Goal: Task Accomplishment & Management: Use online tool/utility

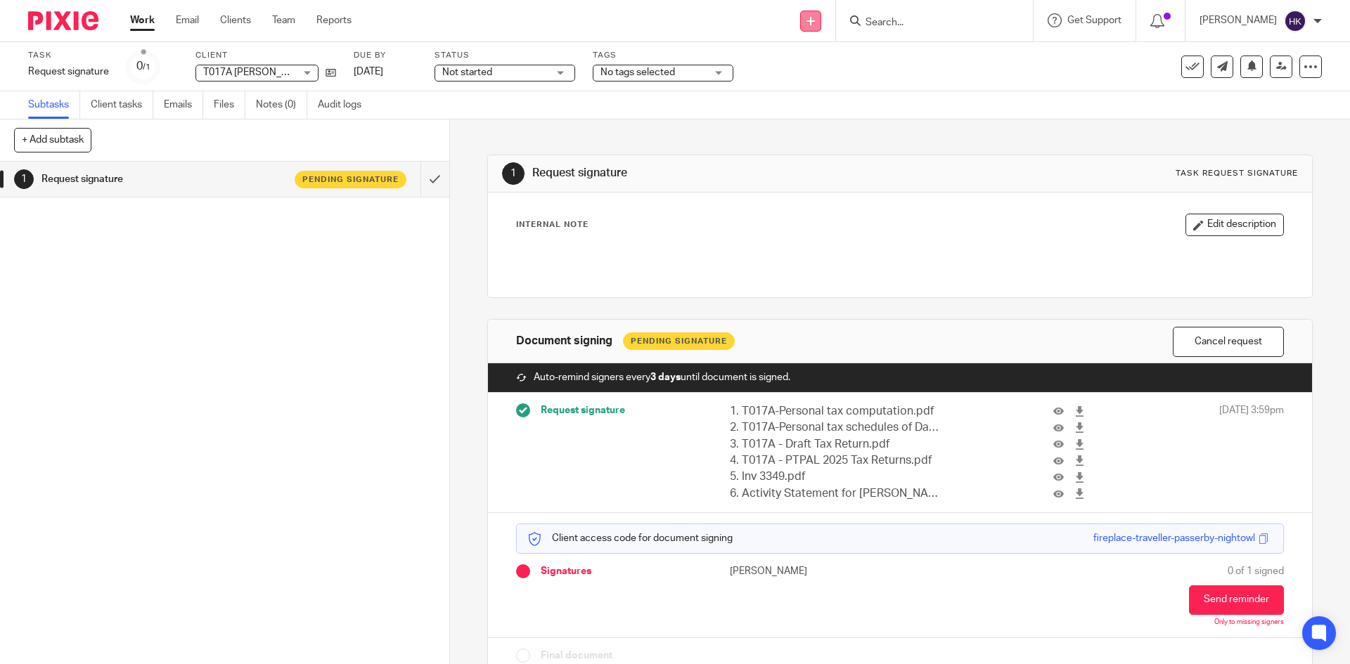
click at [821, 23] on link at bounding box center [810, 21] width 21 height 21
click at [836, 130] on link "Request signature" at bounding box center [825, 127] width 98 height 20
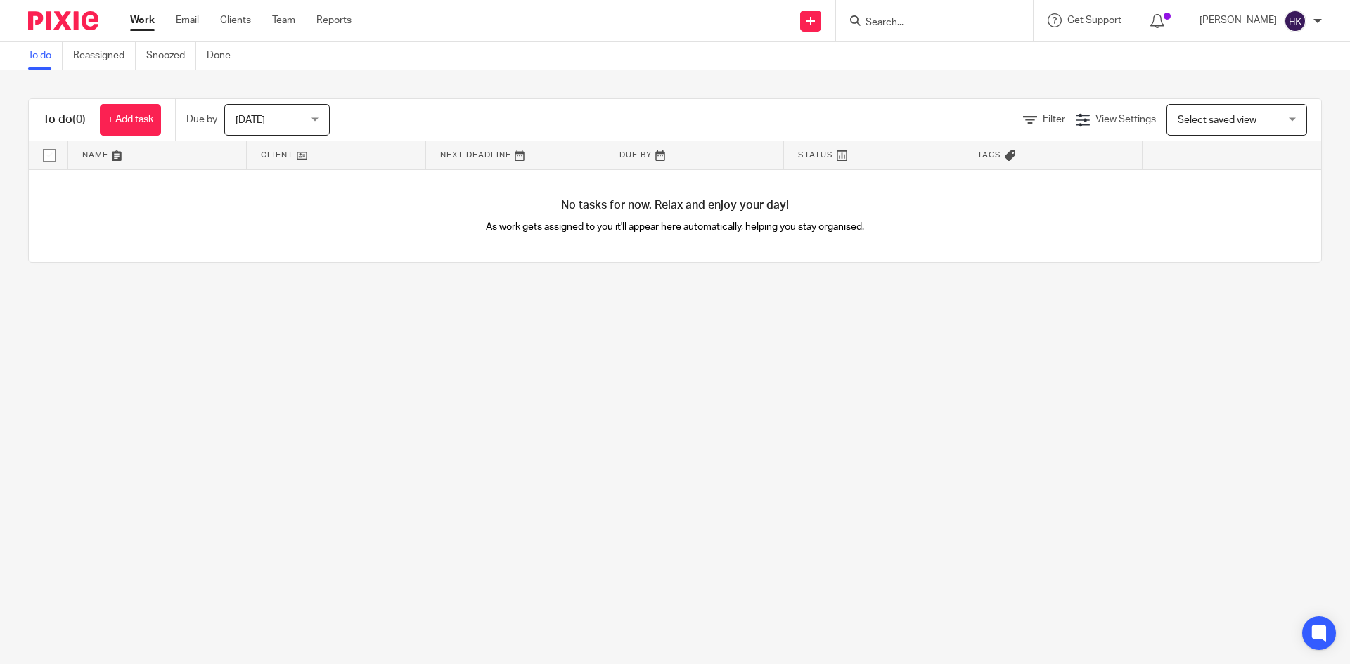
click at [924, 19] on input "Search" at bounding box center [927, 23] width 127 height 13
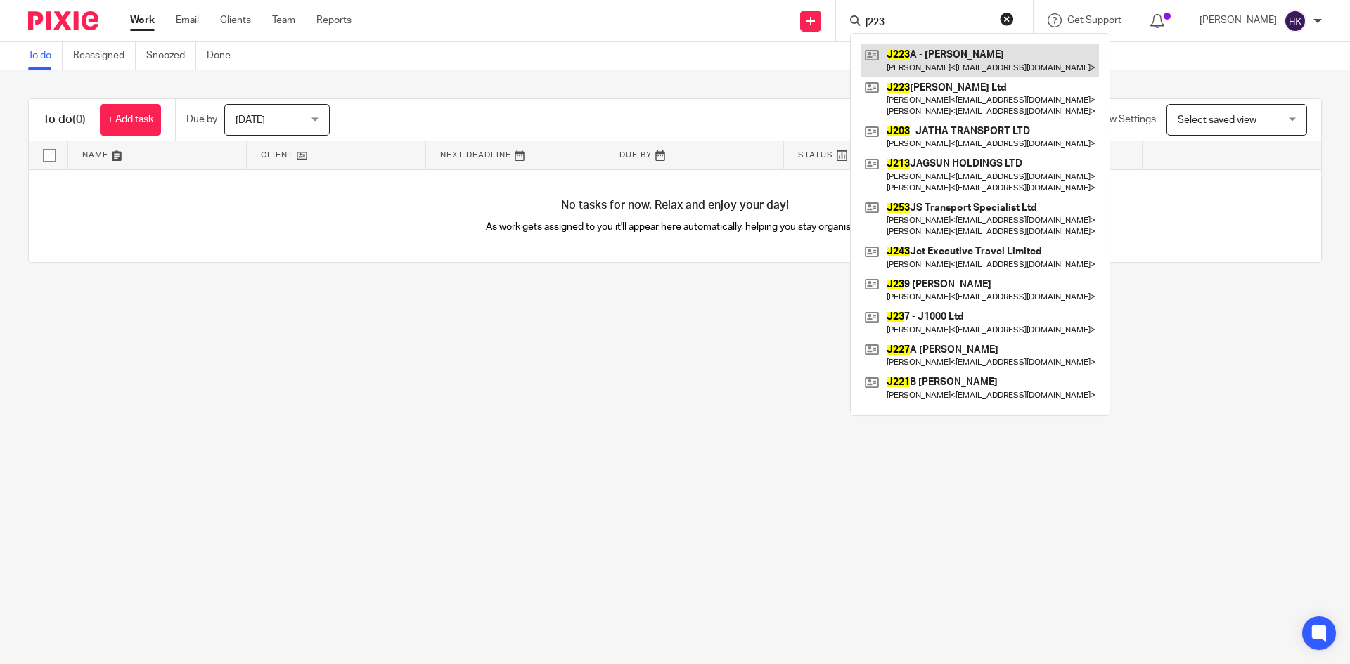
type input "j223"
drag, startPoint x: 982, startPoint y: 65, endPoint x: 987, endPoint y: 56, distance: 10.4
click at [982, 65] on link at bounding box center [980, 60] width 238 height 32
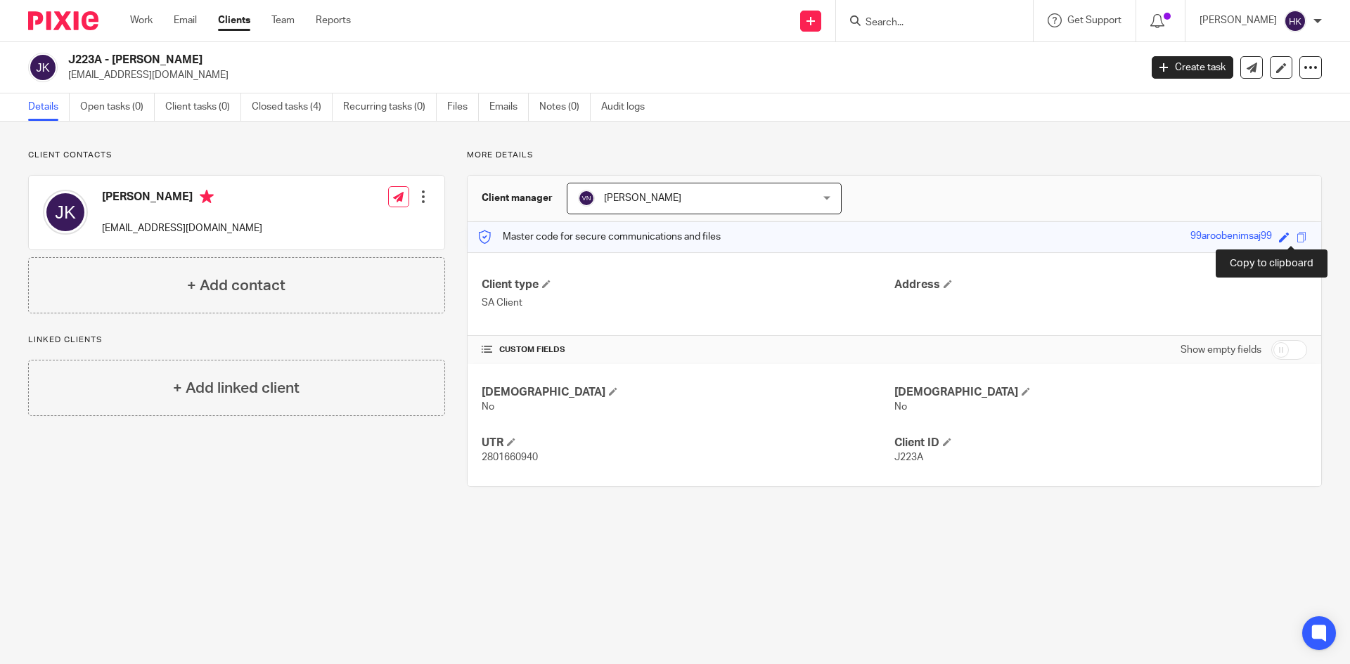
click at [1296, 235] on span at bounding box center [1301, 237] width 11 height 11
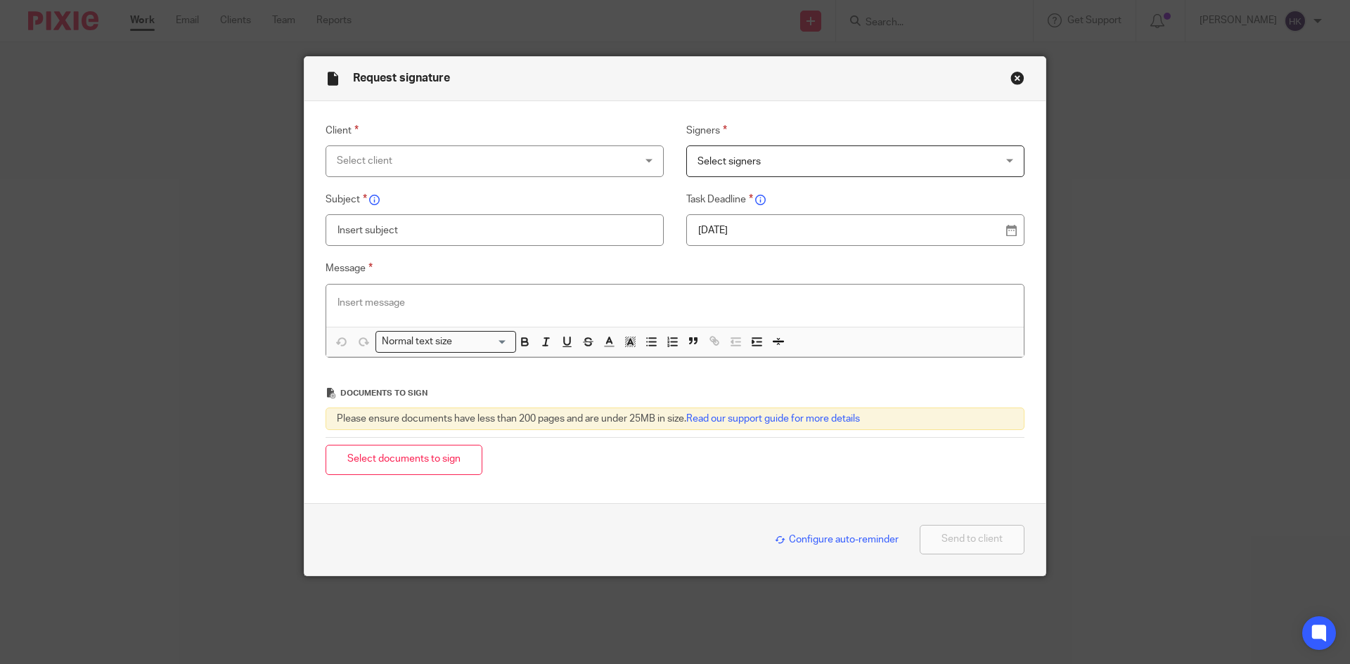
click at [431, 155] on div "Select client" at bounding box center [467, 161] width 261 height 30
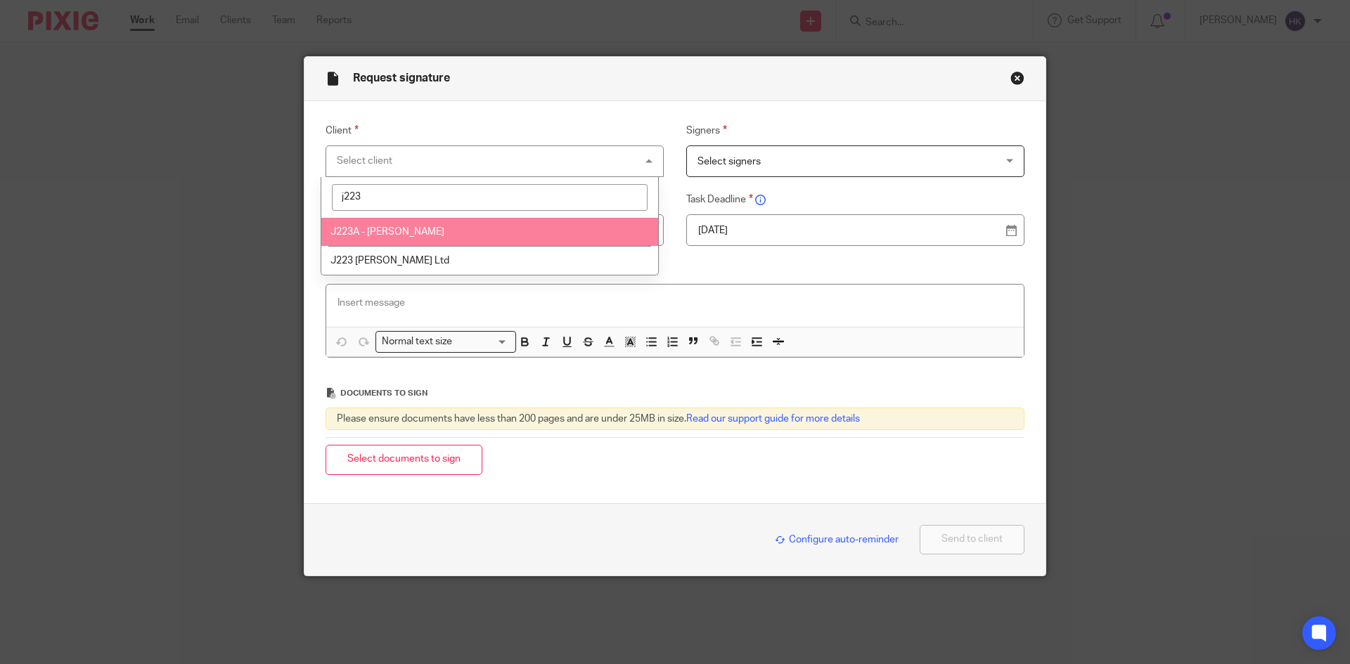
type input "j223"
click at [467, 233] on li "J223A - [PERSON_NAME]" at bounding box center [489, 232] width 337 height 29
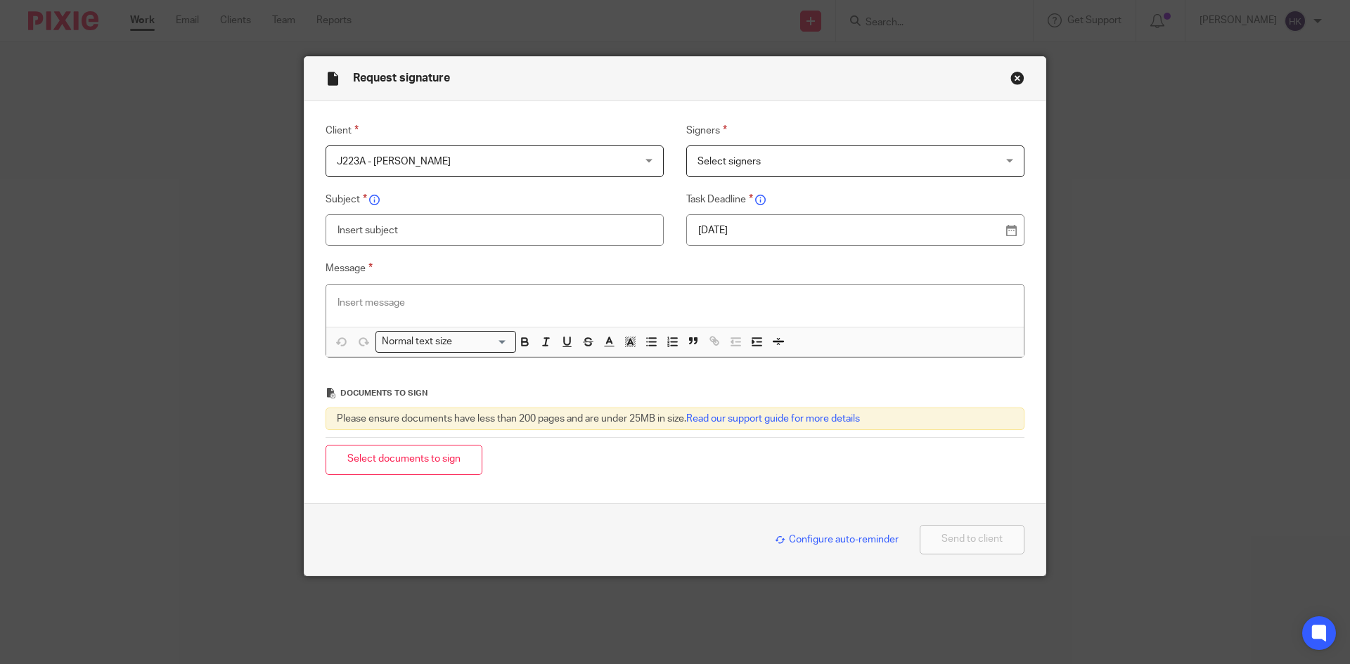
click at [733, 162] on span "Select signers" at bounding box center [728, 162] width 63 height 10
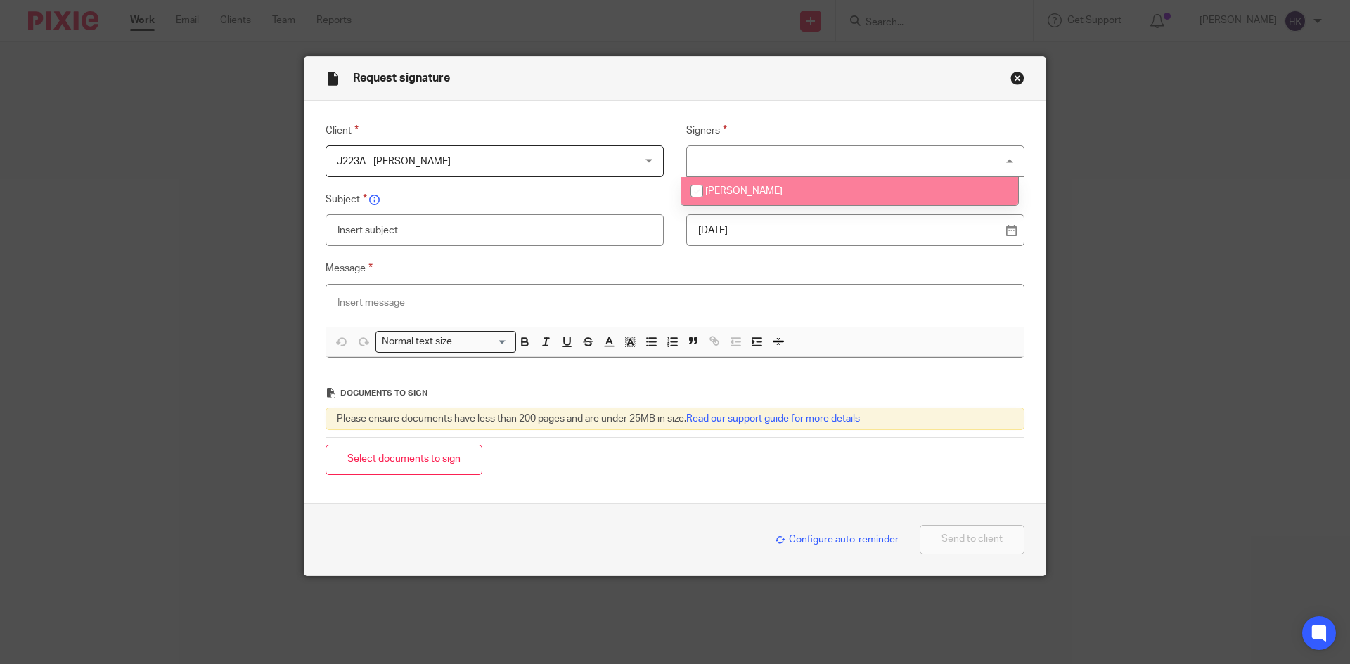
click at [793, 193] on li "[PERSON_NAME]" at bounding box center [849, 191] width 337 height 29
checkbox input "true"
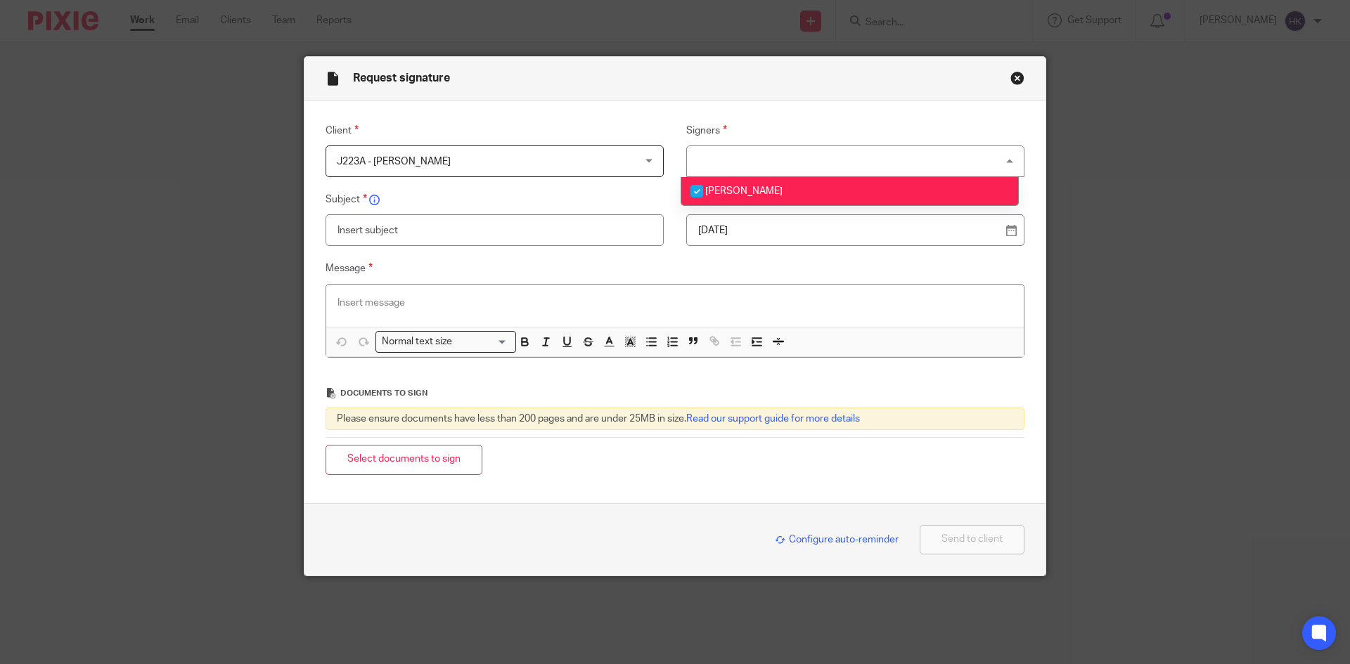
click at [788, 234] on p "26 Aug 2025" at bounding box center [849, 231] width 303 height 14
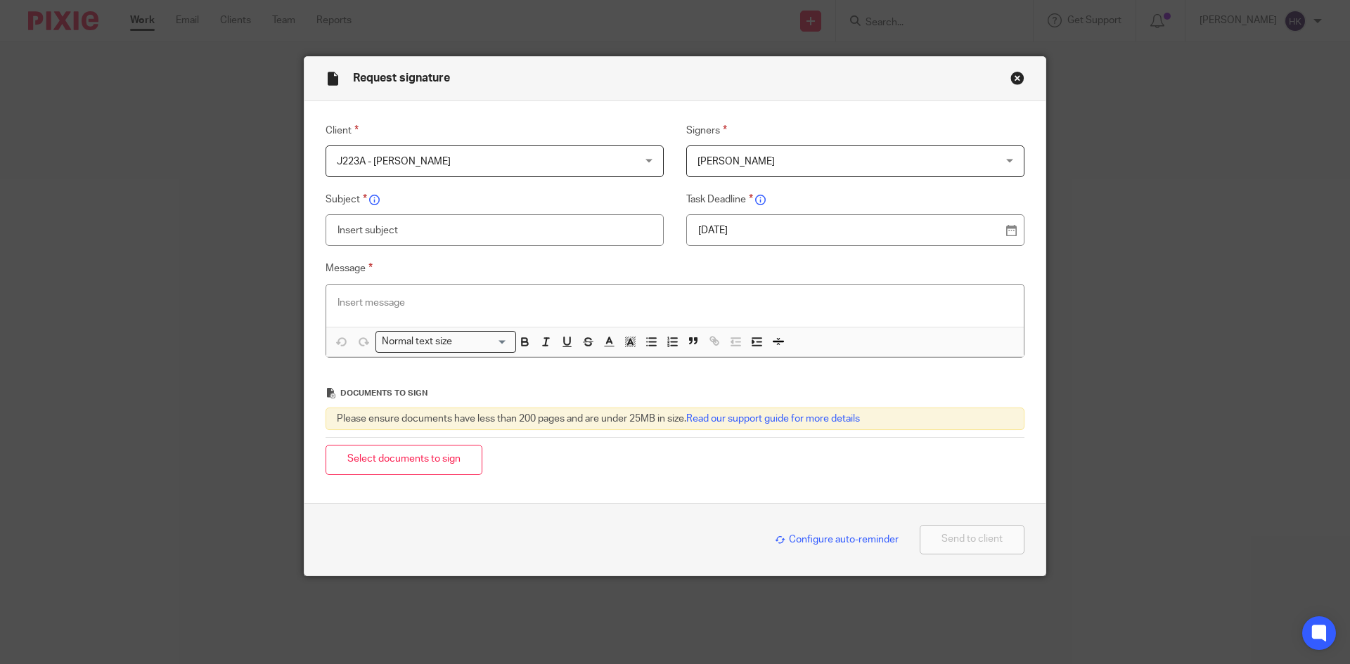
click at [370, 227] on input "text" at bounding box center [494, 230] width 338 height 32
type input "J223A - Personal Tax Return Pack"
paste div
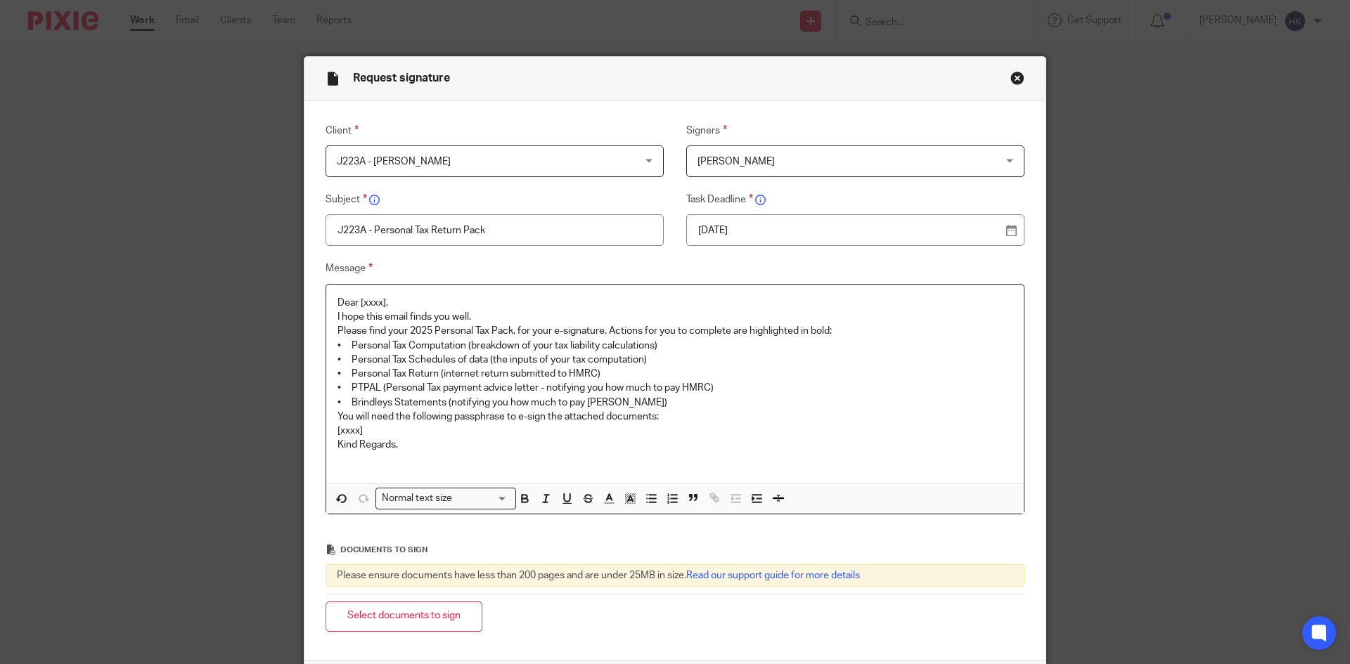
click at [390, 297] on p "Dear [xxxx]," at bounding box center [674, 303] width 675 height 14
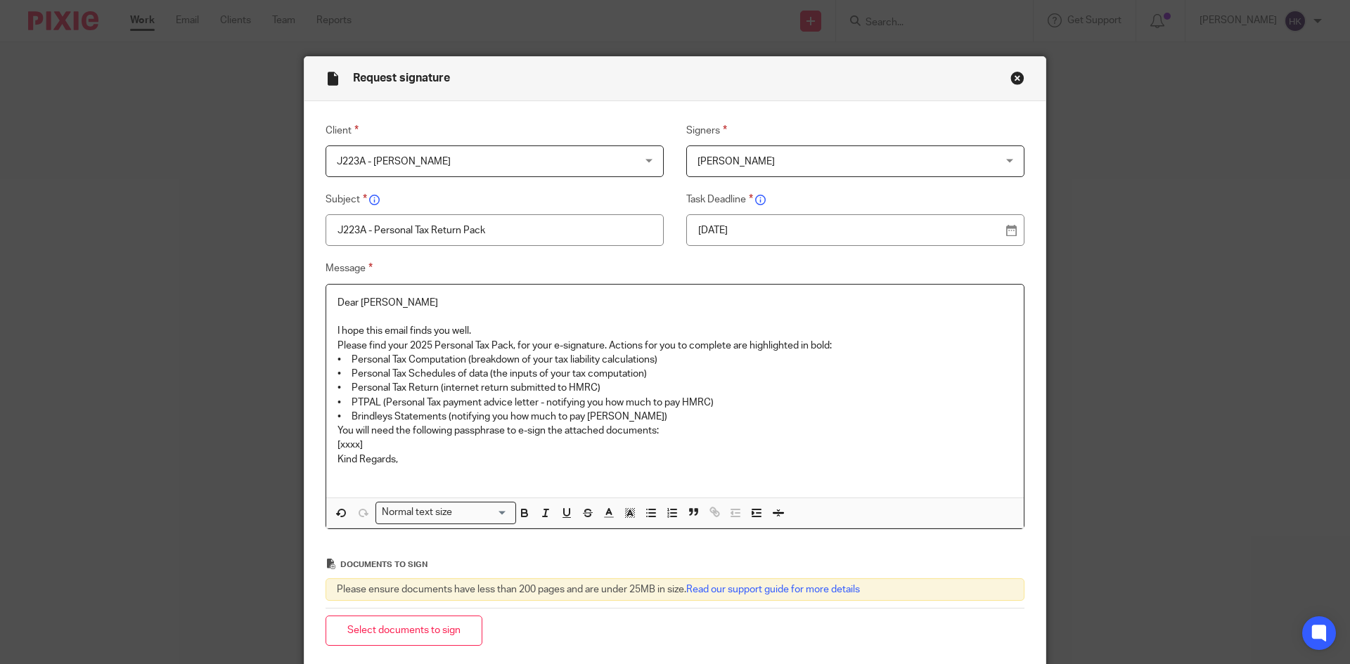
click at [490, 334] on p "I hope this email finds you well." at bounding box center [674, 331] width 675 height 14
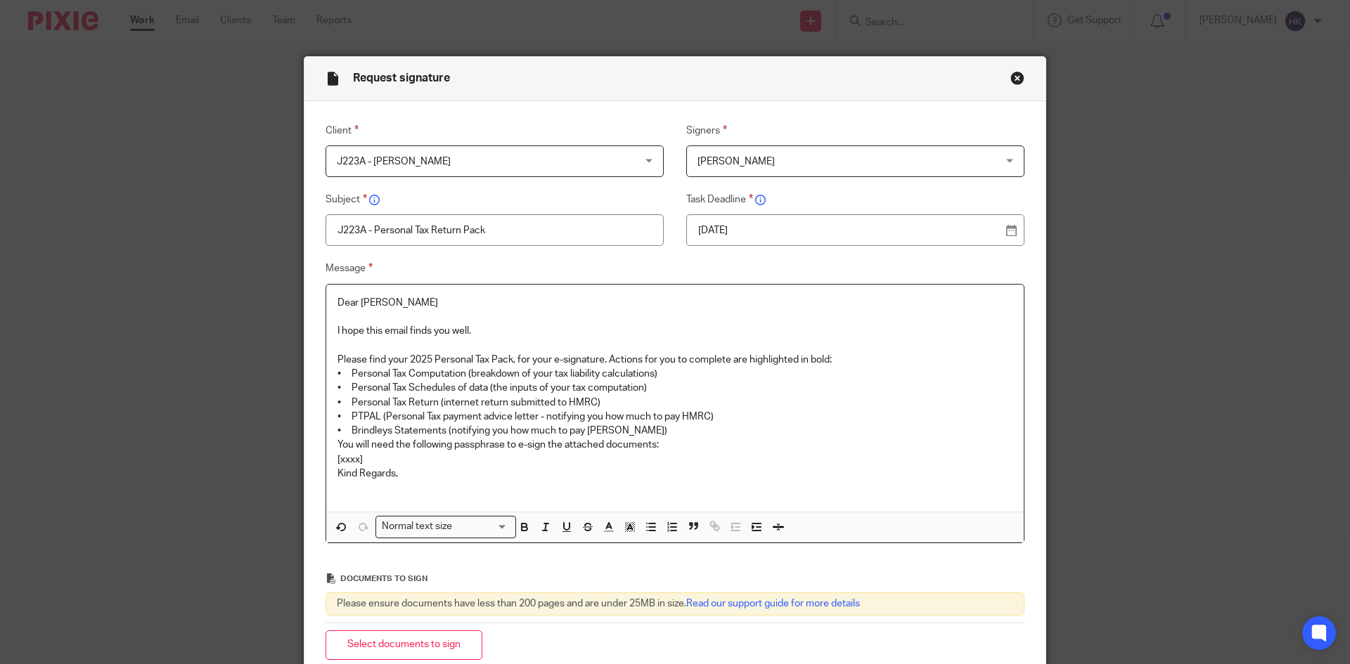
click at [845, 361] on p "Please find your 2025 Personal Tax Pack, for your e-signature. Actions for you …" at bounding box center [674, 360] width 675 height 14
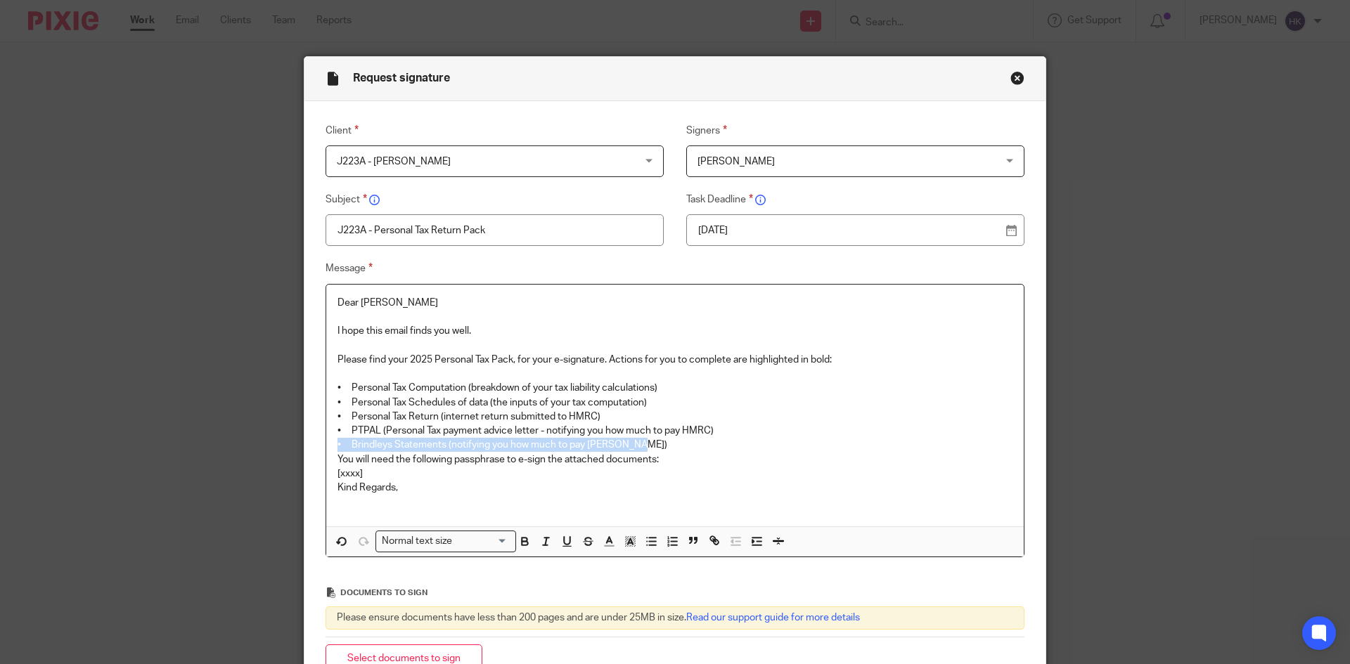
drag, startPoint x: 330, startPoint y: 444, endPoint x: 645, endPoint y: 445, distance: 314.2
click at [645, 445] on div "Dear Jasmine I hope this email finds you well. Please find your 2025 Personal T…" at bounding box center [674, 406] width 697 height 242
drag, startPoint x: 541, startPoint y: 429, endPoint x: 730, endPoint y: 432, distance: 189.1
click at [730, 432] on p "• PTPAL (Personal Tax payment advice letter - notifying you how much to pay HMR…" at bounding box center [674, 431] width 675 height 14
drag, startPoint x: 517, startPoint y: 460, endPoint x: 542, endPoint y: 462, distance: 25.4
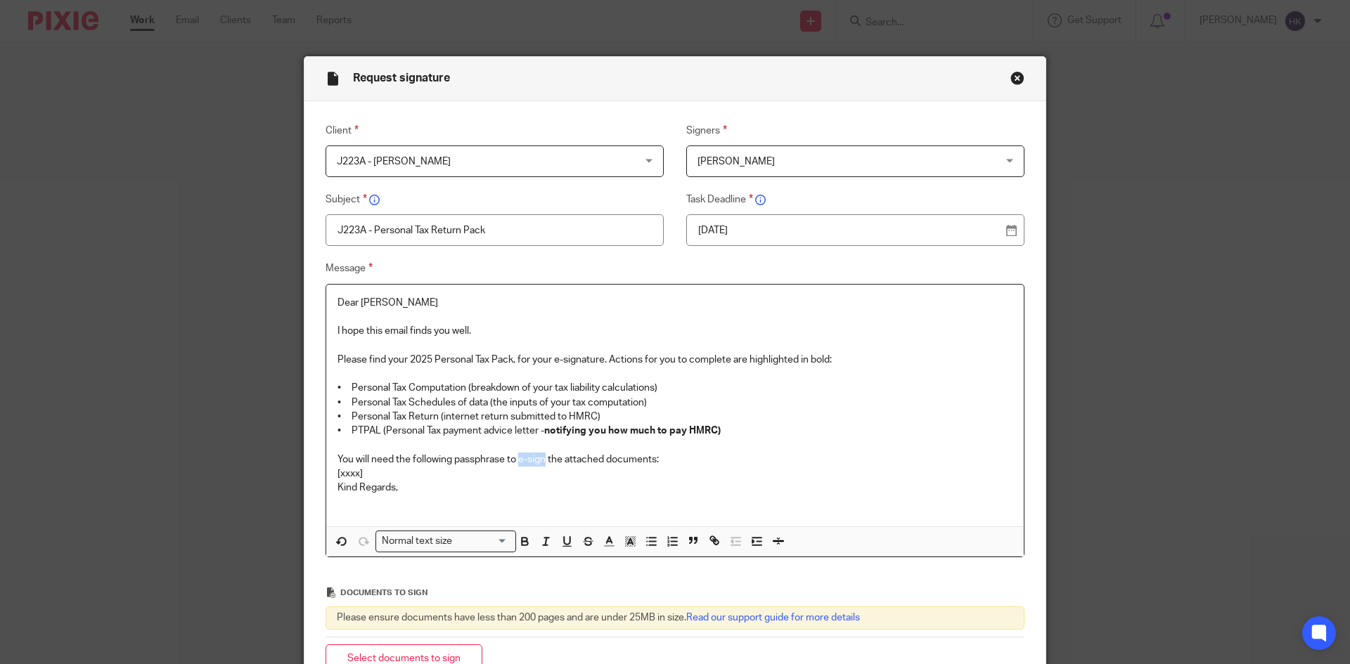
click at [542, 462] on p "You will need the following passphrase to e-sign the attached documents:" at bounding box center [674, 460] width 675 height 14
click at [368, 474] on p "[xxxx]" at bounding box center [674, 474] width 675 height 14
drag, startPoint x: 366, startPoint y: 470, endPoint x: 324, endPoint y: 470, distance: 41.5
click at [326, 470] on div "Dear Jasmine I hope this email finds you well. Please find your 2025 Personal T…" at bounding box center [674, 406] width 697 height 242
drag, startPoint x: 434, startPoint y: 475, endPoint x: 329, endPoint y: 477, distance: 105.5
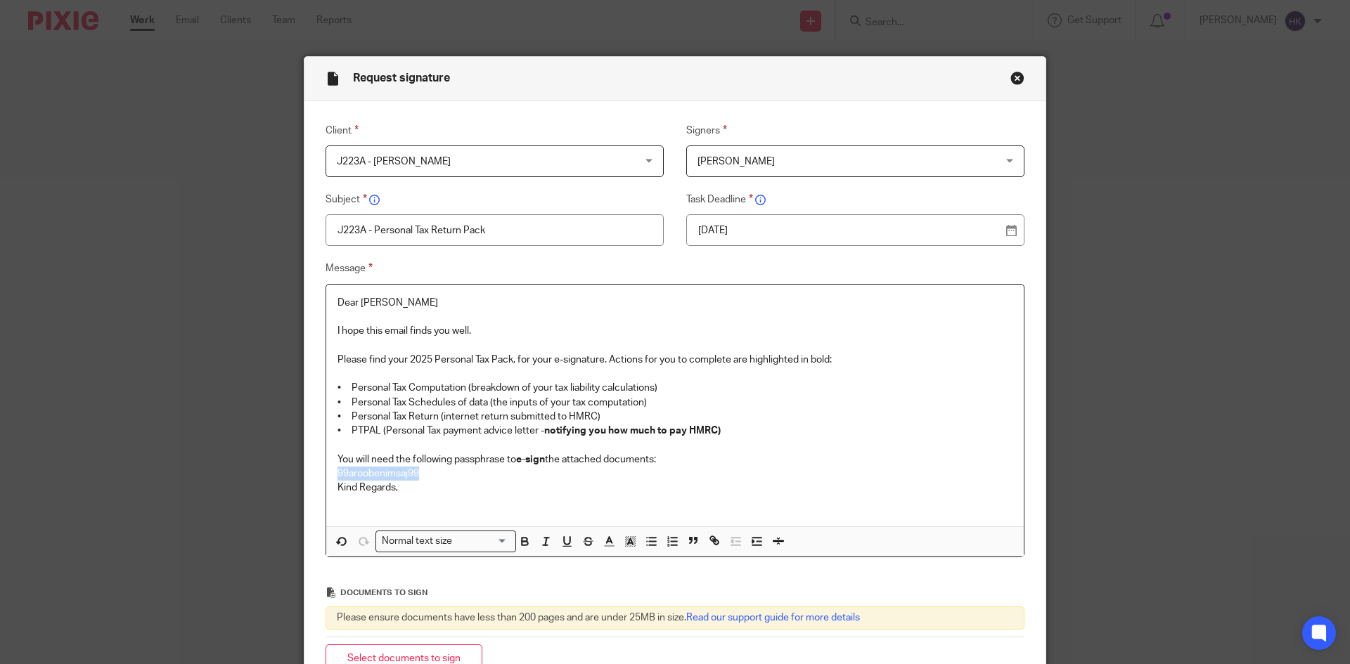
click at [329, 477] on div "Dear Jasmine I hope this email finds you well. Please find your 2025 Personal T…" at bounding box center [674, 406] width 697 height 242
click at [451, 541] on div "Normal text size" at bounding box center [442, 540] width 133 height 18
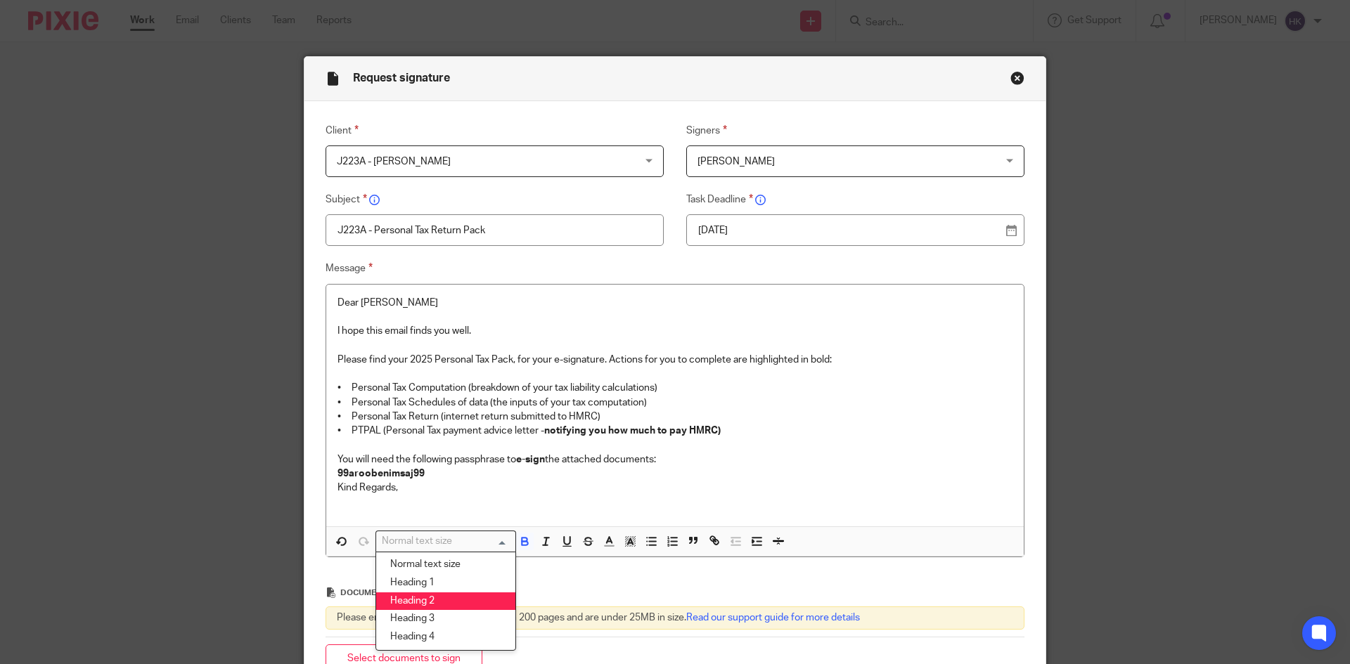
click at [450, 597] on li "Heading 2" at bounding box center [445, 602] width 139 height 18
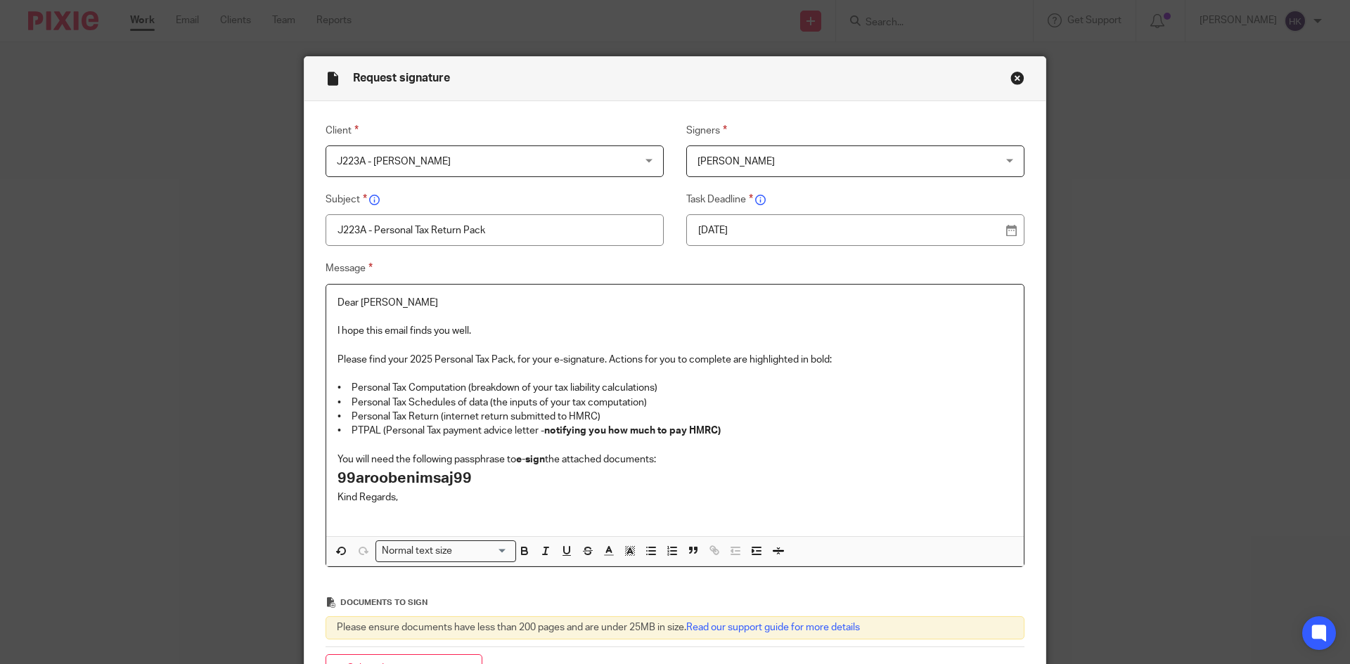
click at [694, 457] on p "You will need the following passphrase to e-sign the attached documents:" at bounding box center [674, 460] width 675 height 14
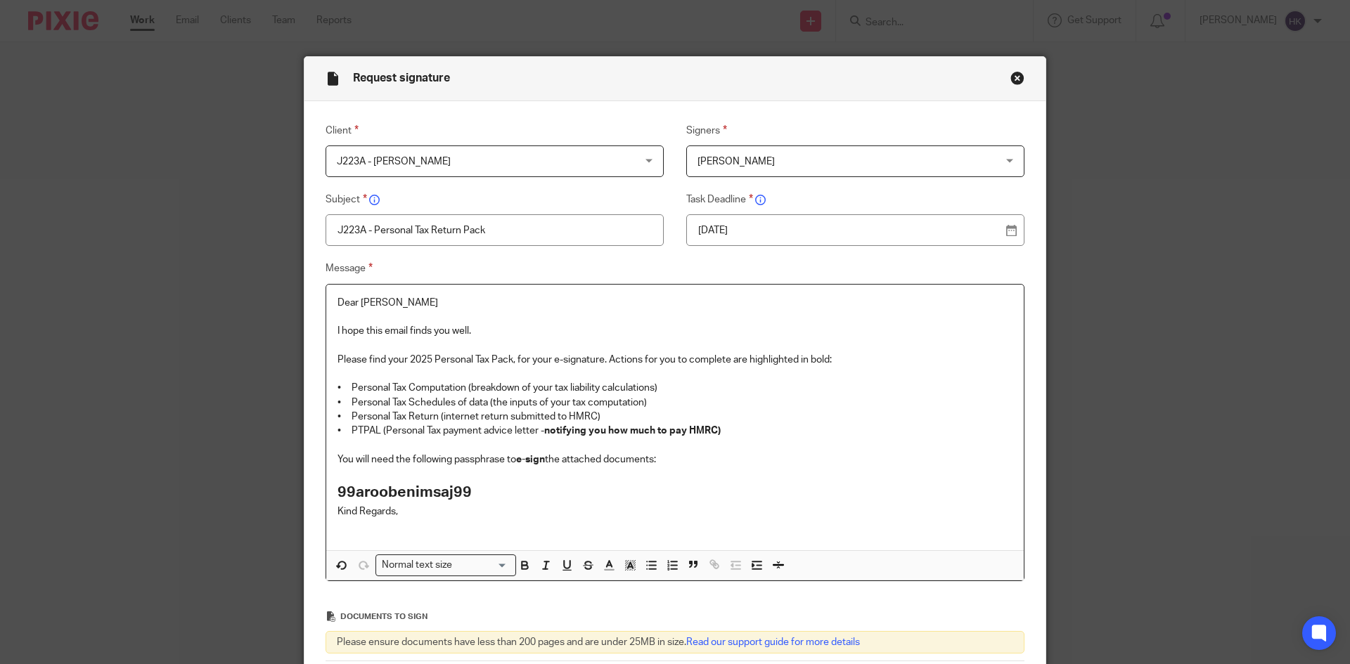
click at [491, 493] on h2 "99aroobenimsaj99" at bounding box center [674, 493] width 675 height 24
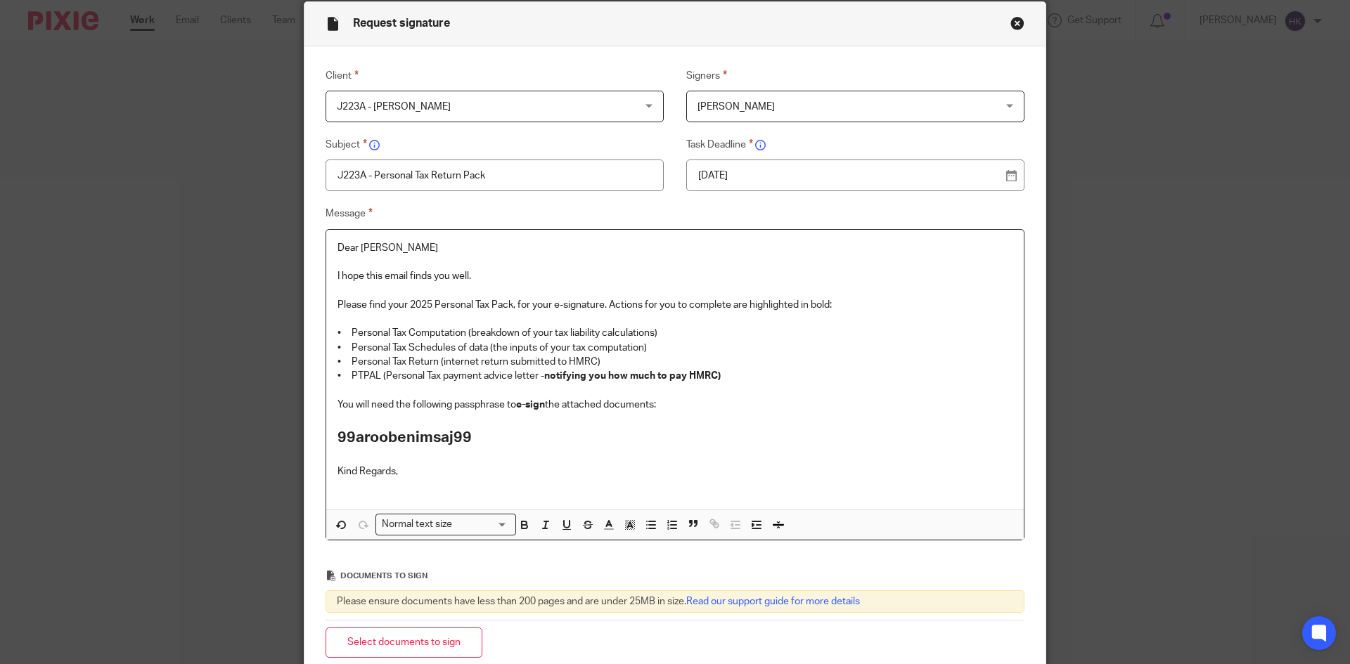
scroll to position [141, 0]
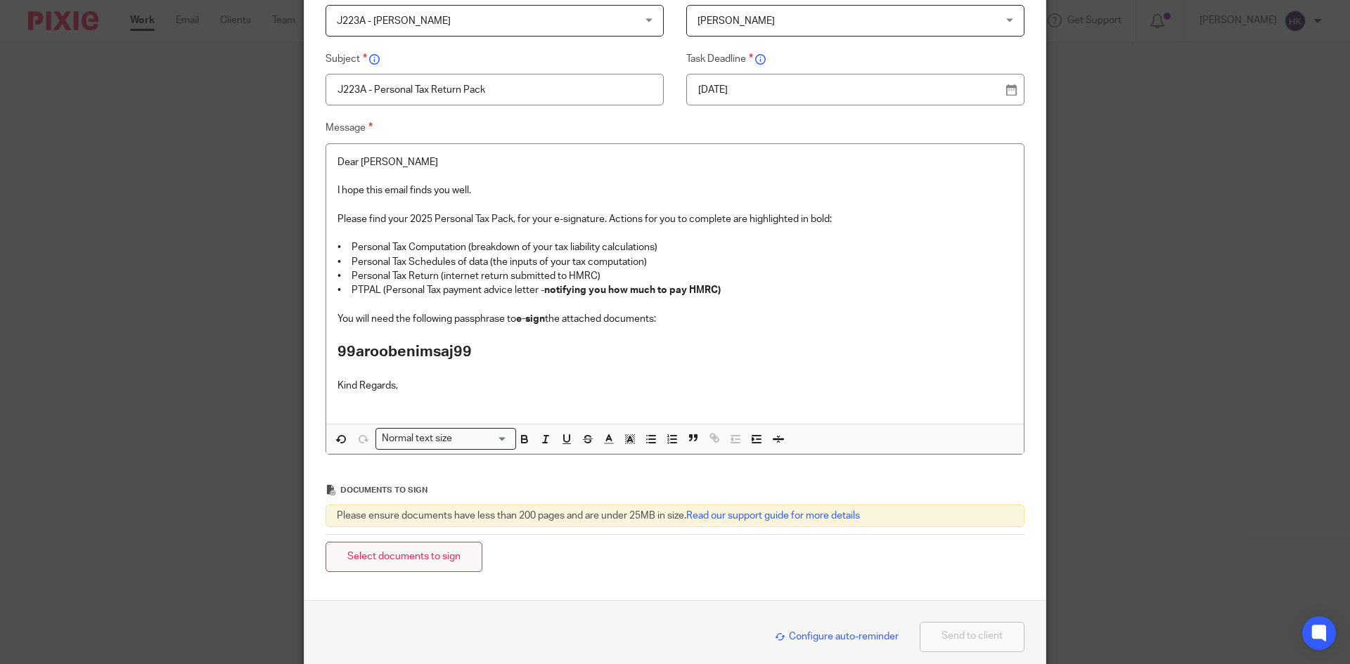
click at [422, 555] on button "Select documents to sign" at bounding box center [403, 557] width 157 height 30
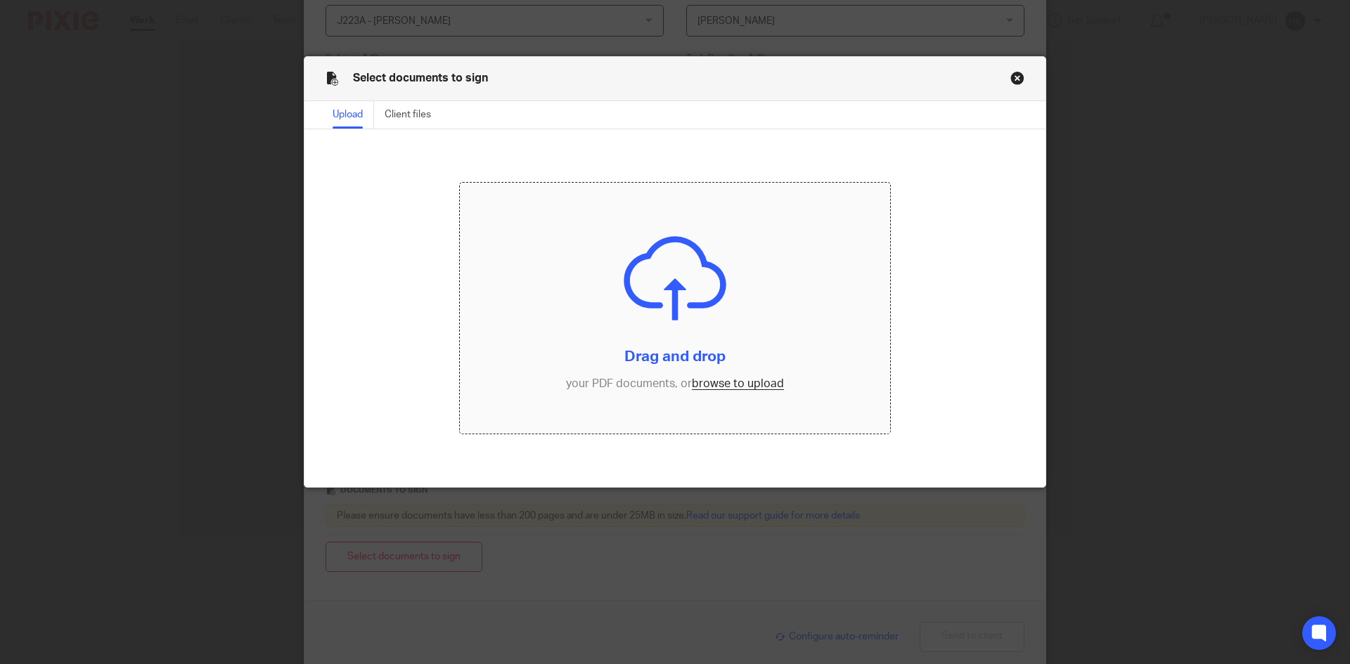
click at [728, 386] on input "file" at bounding box center [675, 309] width 431 height 252
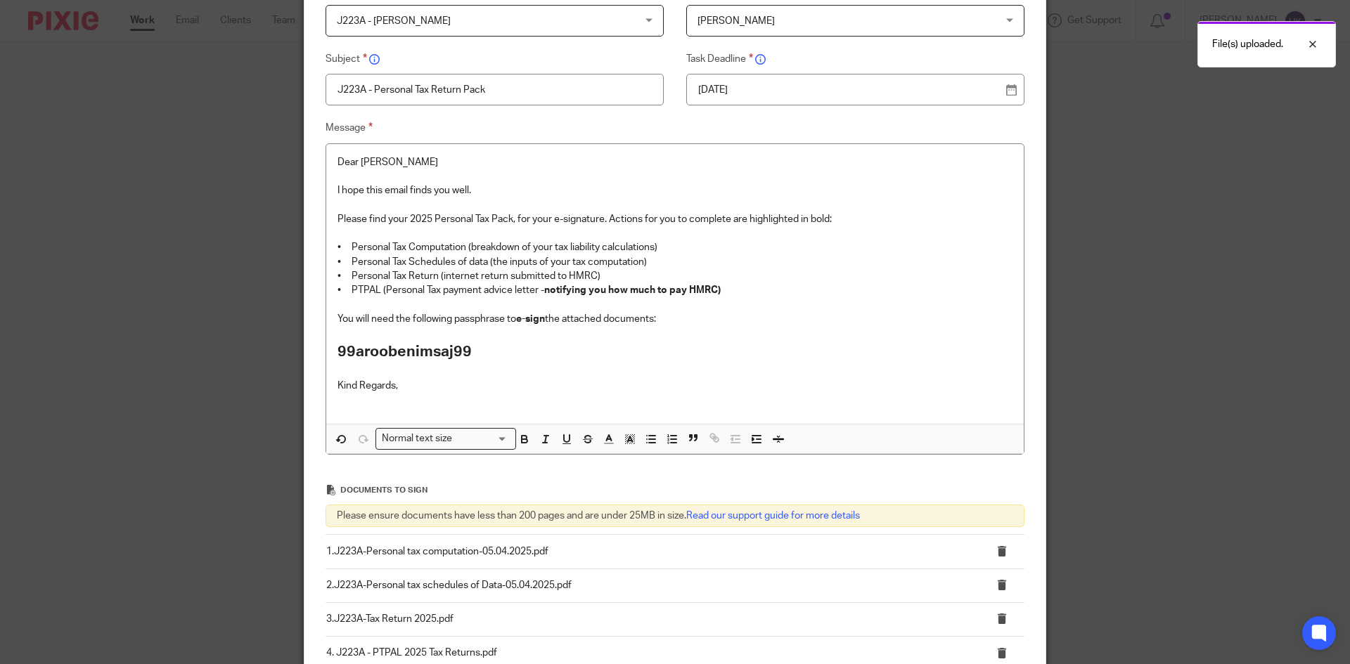
scroll to position [342, 0]
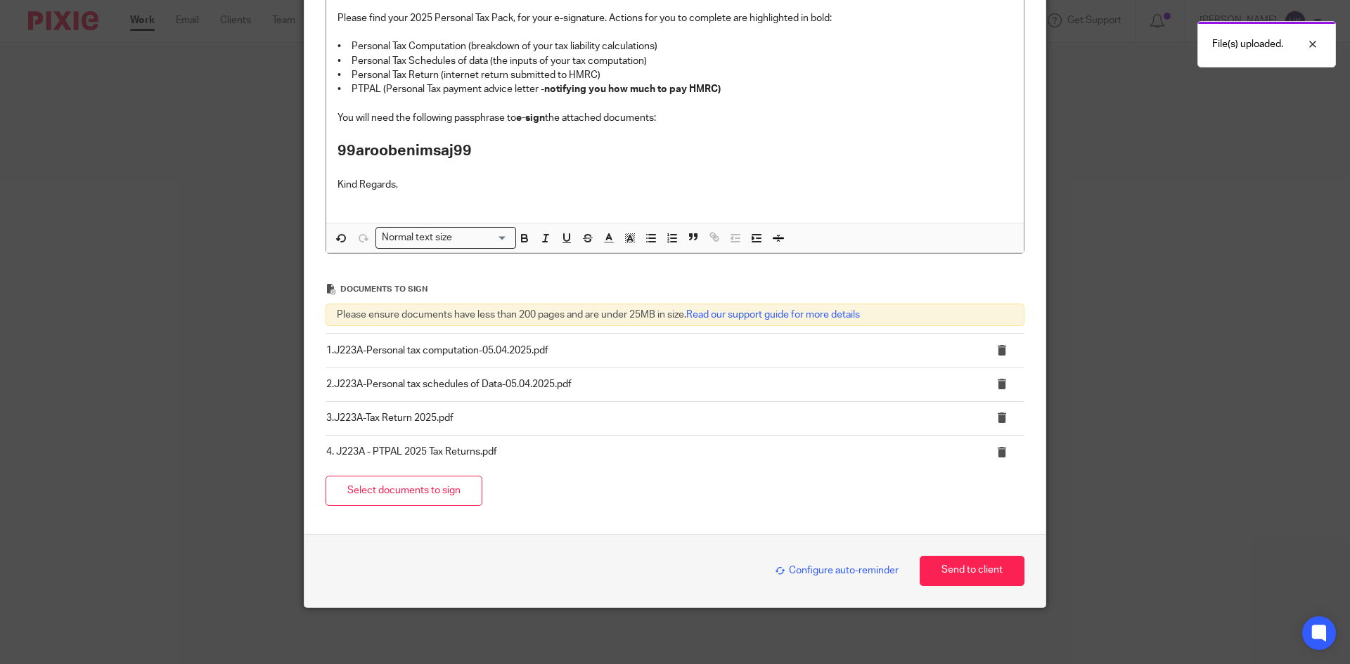
click at [810, 574] on span "Configure auto-reminder" at bounding box center [837, 571] width 124 height 10
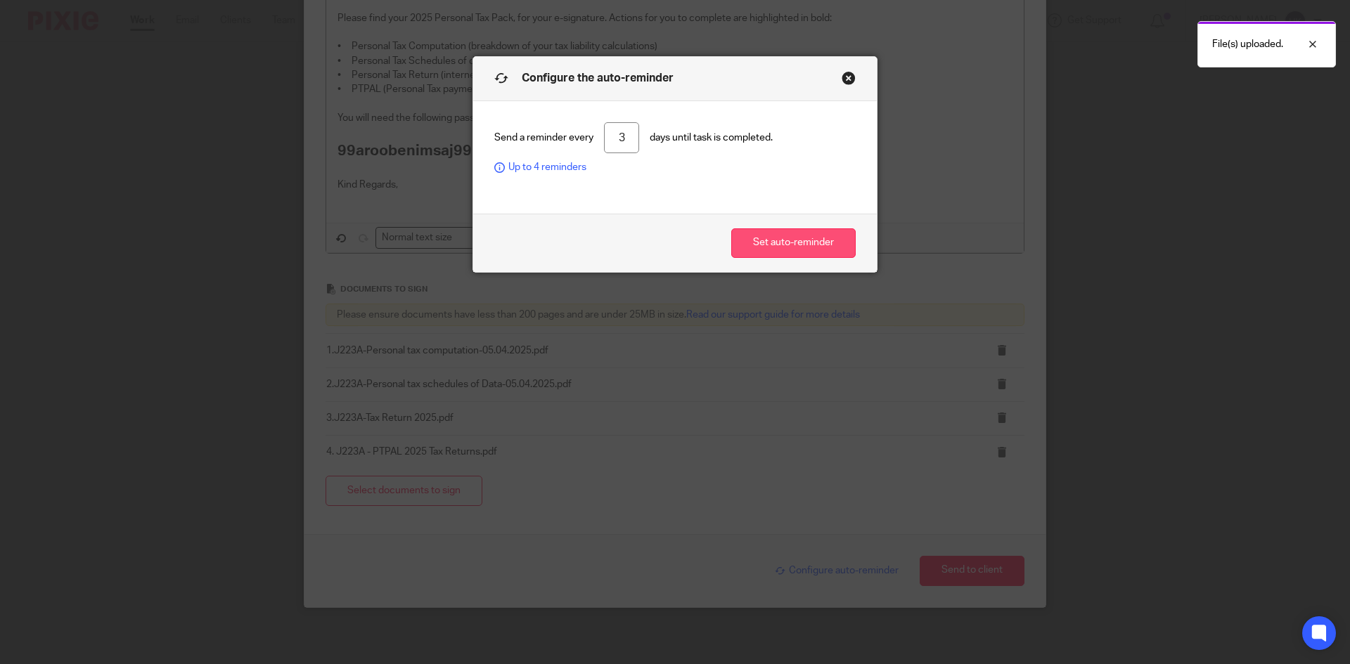
click at [767, 249] on button "Set auto-reminder" at bounding box center [793, 243] width 124 height 30
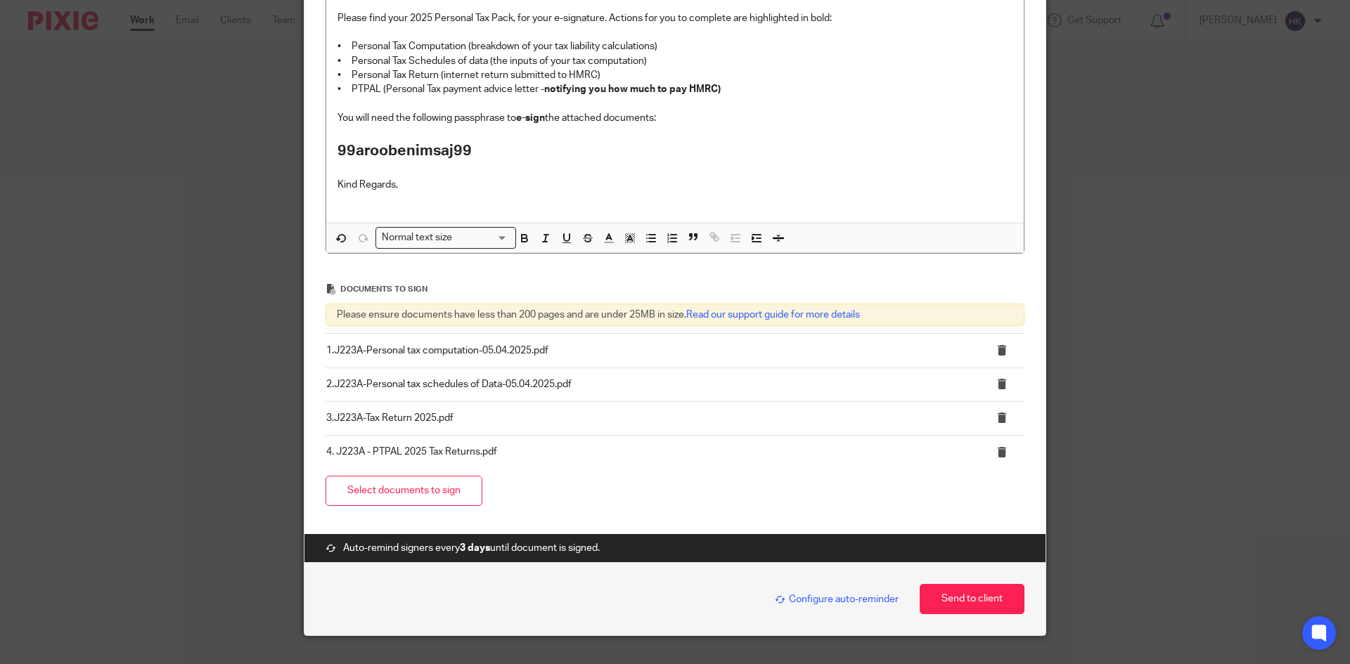
click at [813, 600] on span "Configure auto-reminder" at bounding box center [837, 600] width 124 height 10
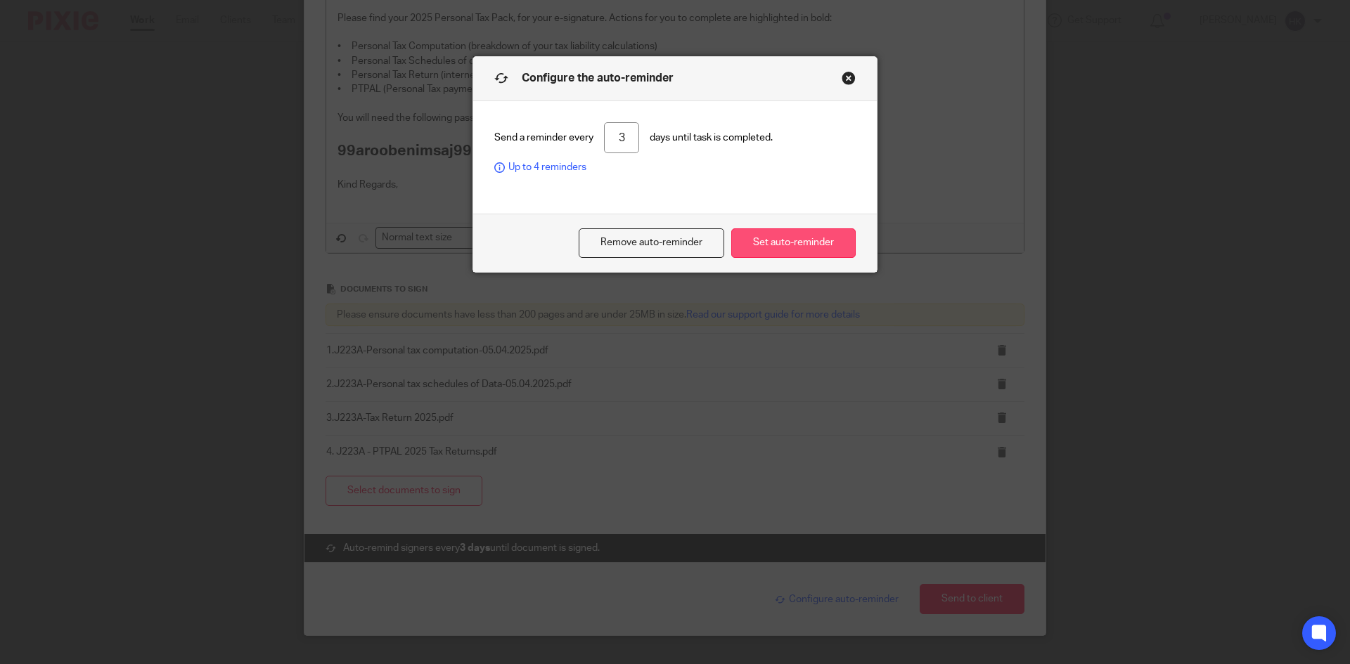
click at [784, 243] on button "Set auto-reminder" at bounding box center [793, 243] width 124 height 30
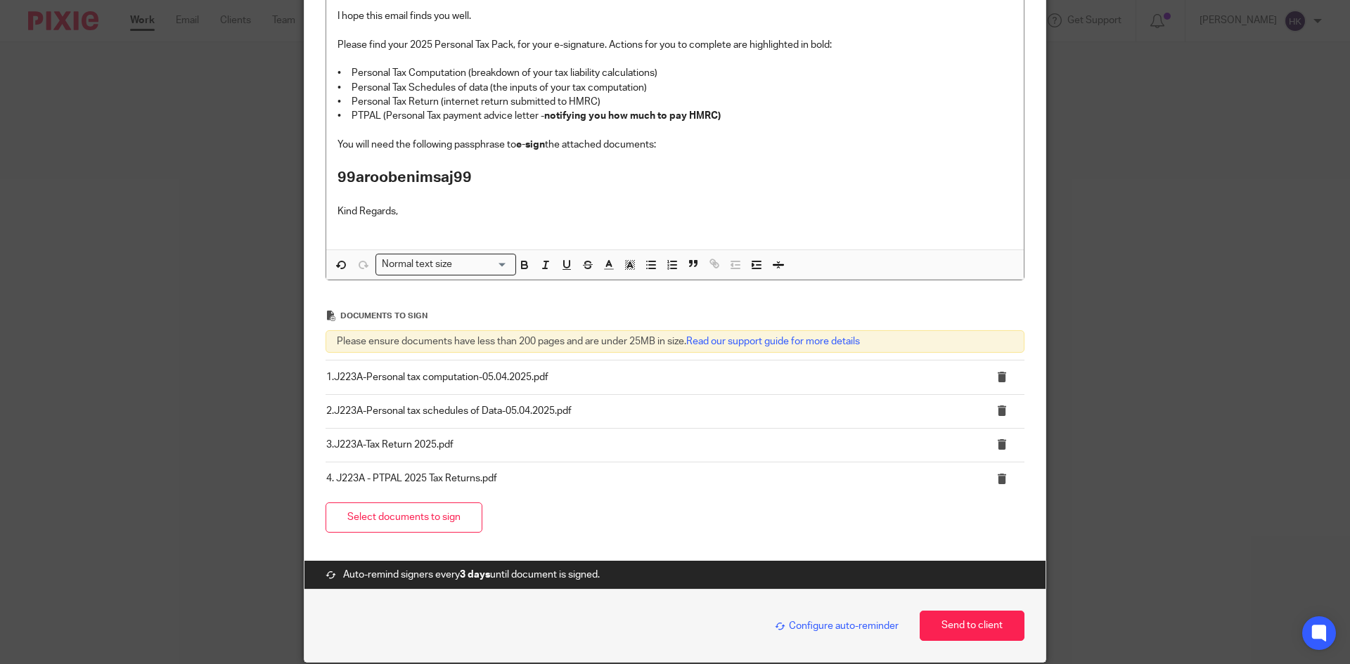
scroll to position [370, 0]
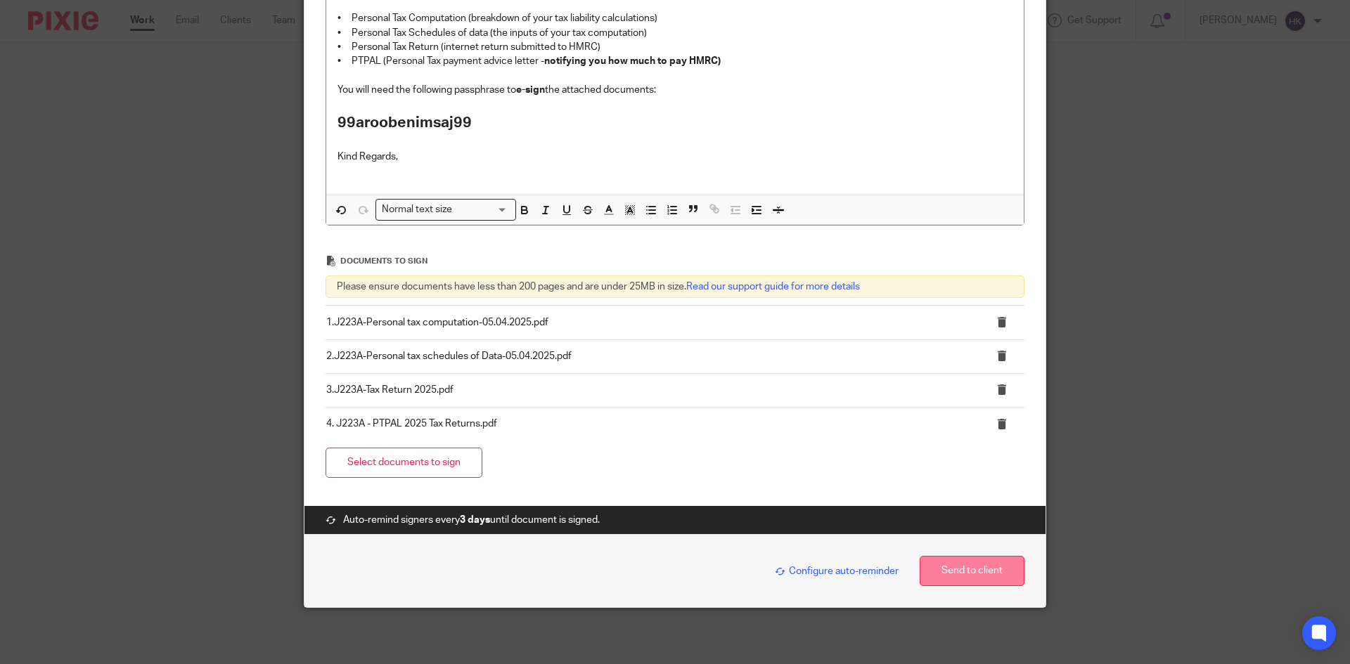
click at [948, 581] on button "Send to client" at bounding box center [971, 571] width 105 height 30
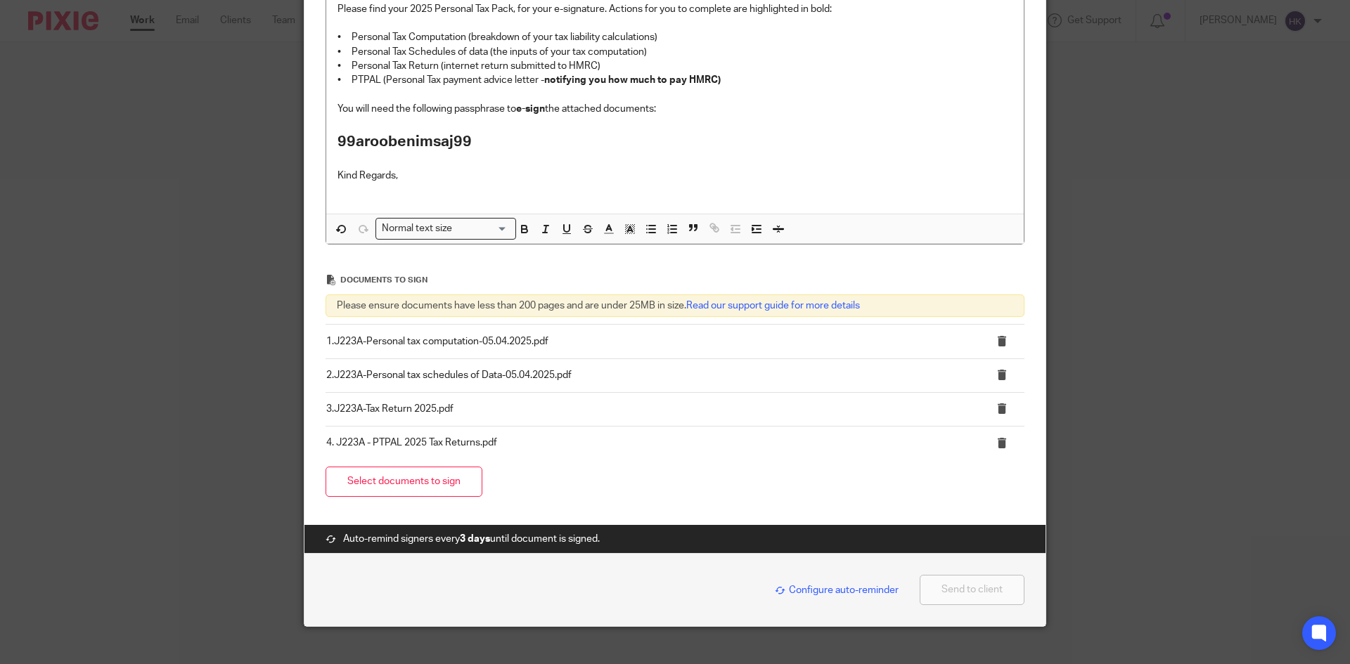
scroll to position [351, 0]
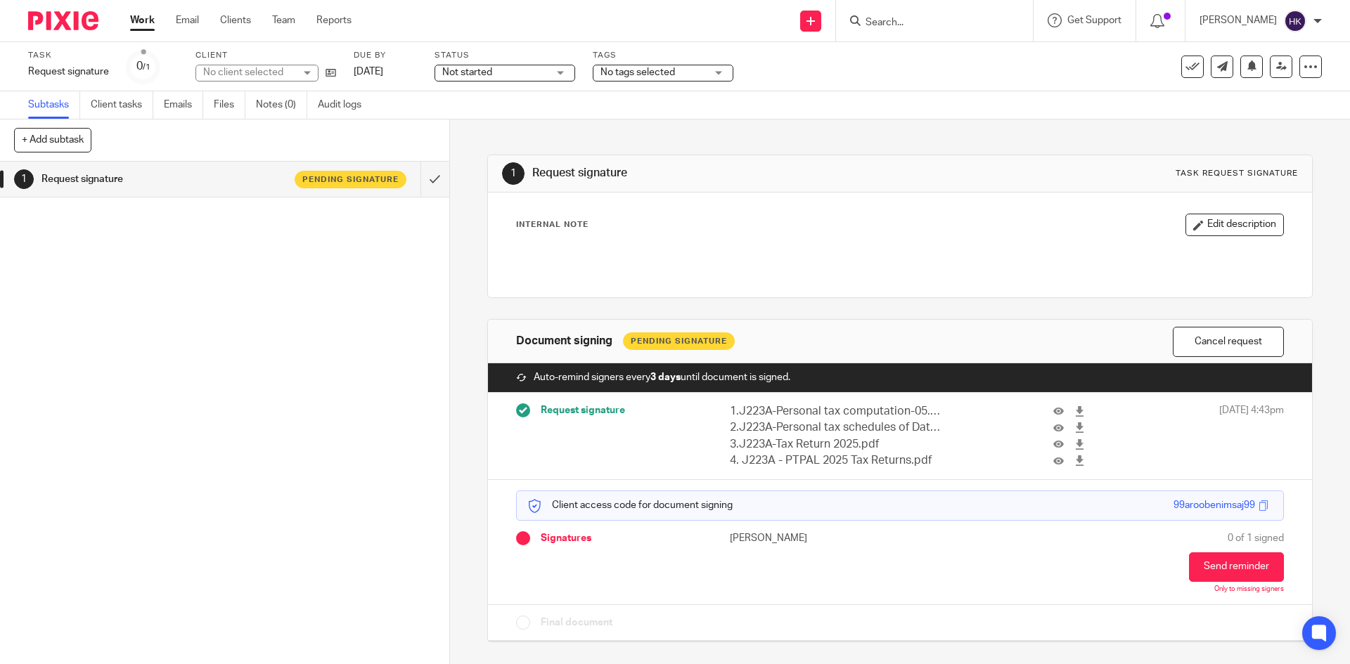
click at [39, 7] on div at bounding box center [58, 20] width 116 height 41
click at [76, 22] on img at bounding box center [63, 20] width 70 height 19
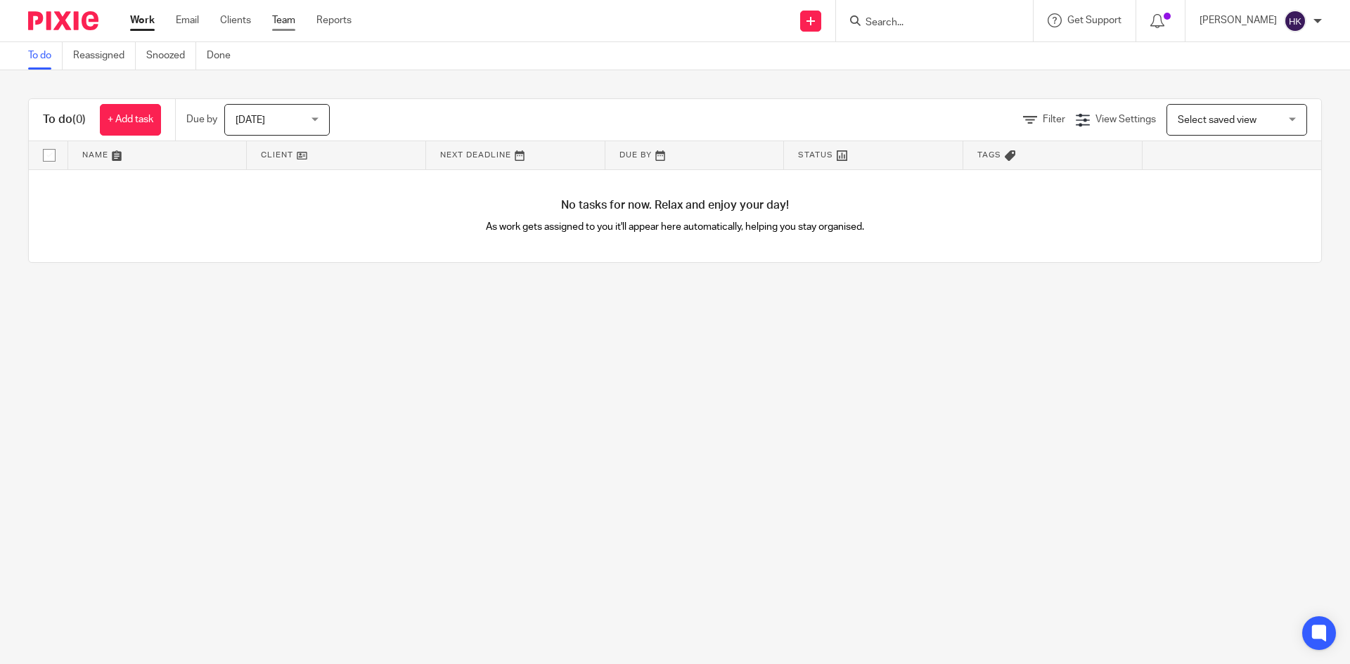
click at [278, 20] on link "Team" at bounding box center [283, 20] width 23 height 14
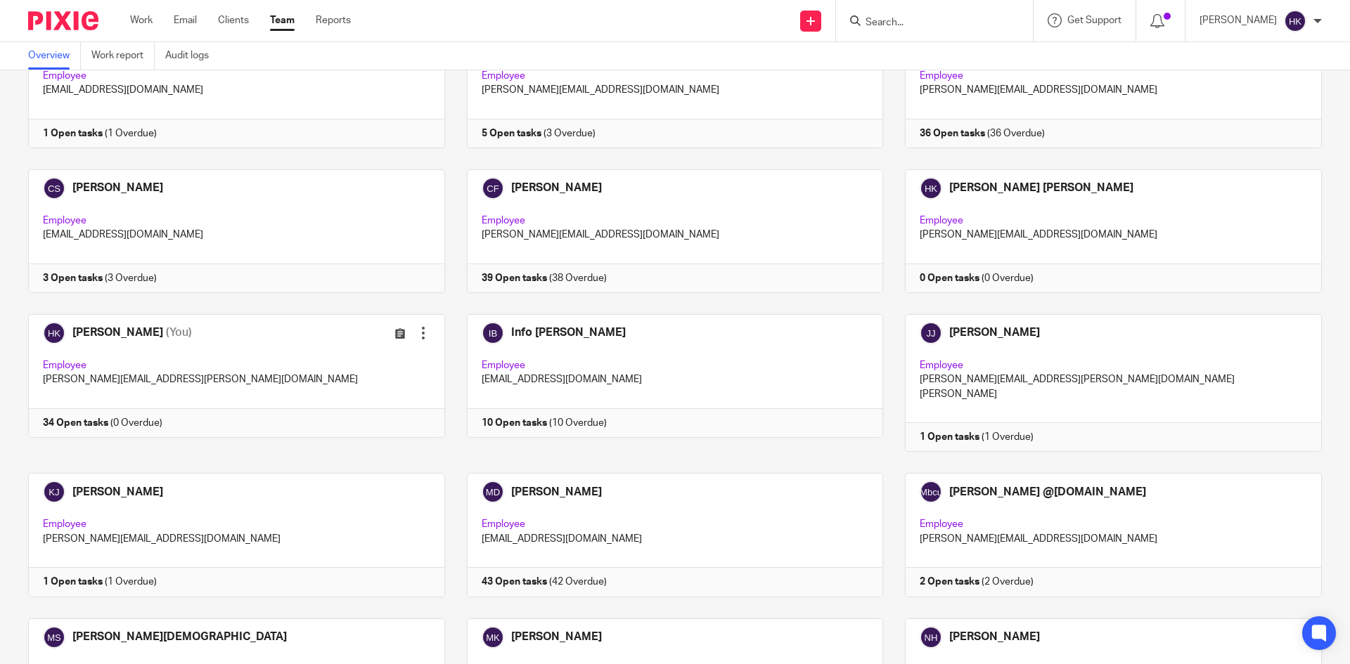
scroll to position [281, 0]
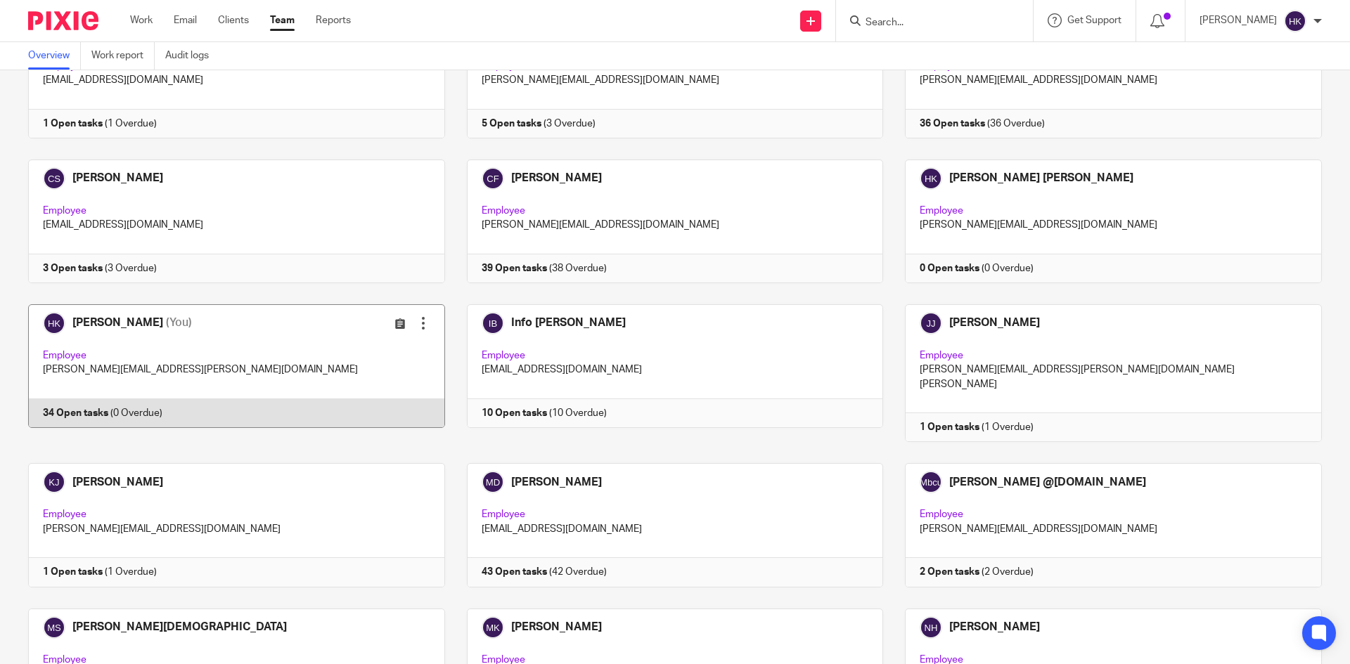
click at [121, 418] on link at bounding box center [225, 373] width 439 height 138
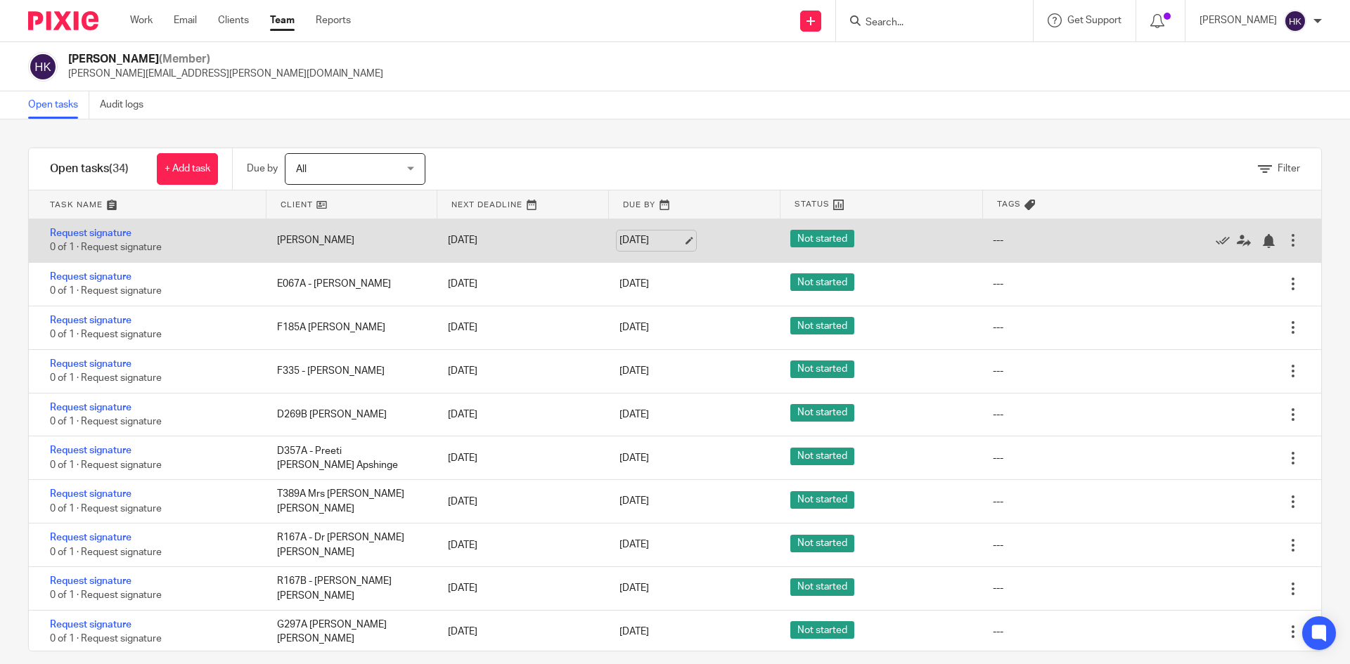
click at [635, 236] on link "[DATE]" at bounding box center [650, 240] width 63 height 15
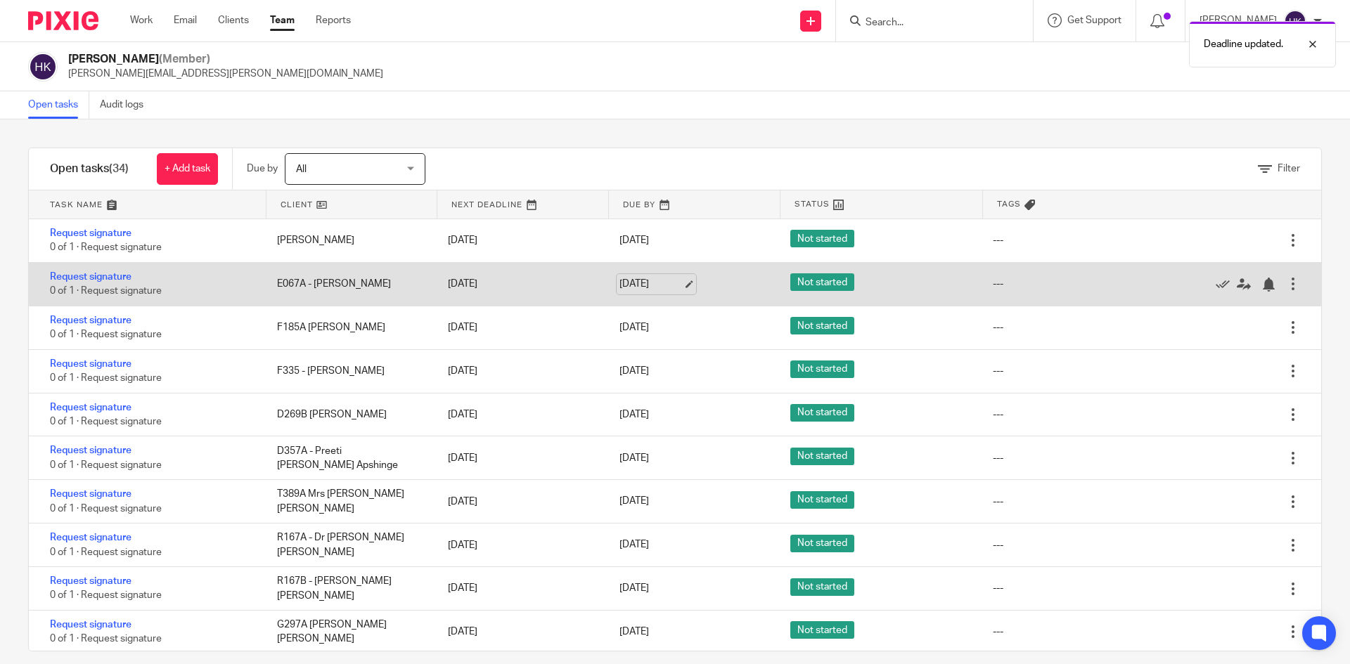
click at [642, 285] on link "29 Aug 2025" at bounding box center [650, 284] width 63 height 15
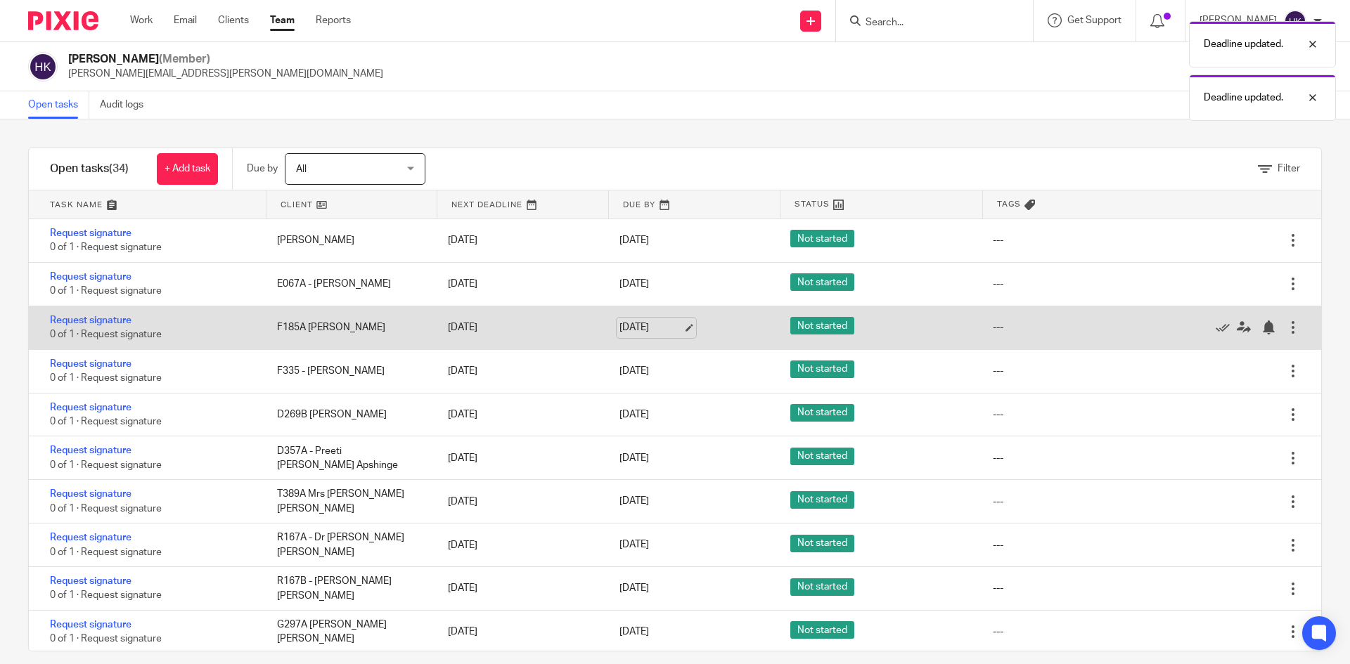
click at [619, 327] on link "29 Aug 2025" at bounding box center [650, 328] width 63 height 15
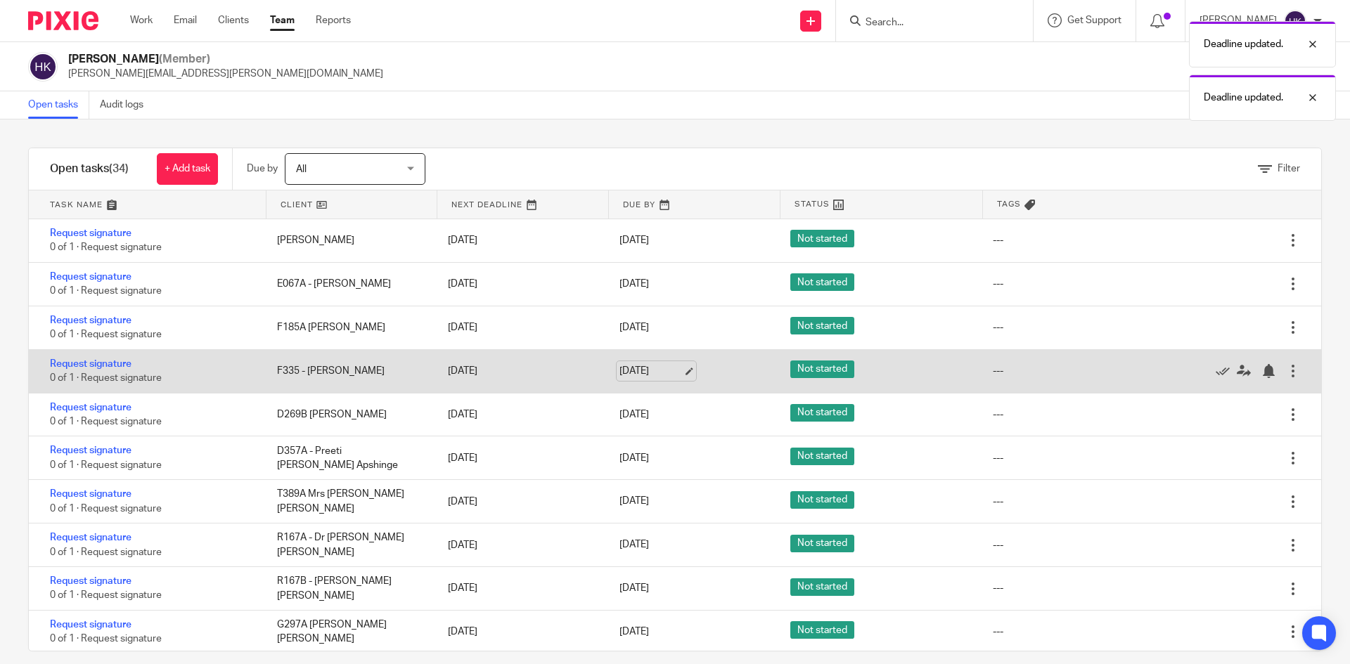
click at [669, 370] on link "29 Aug 2025" at bounding box center [650, 371] width 63 height 15
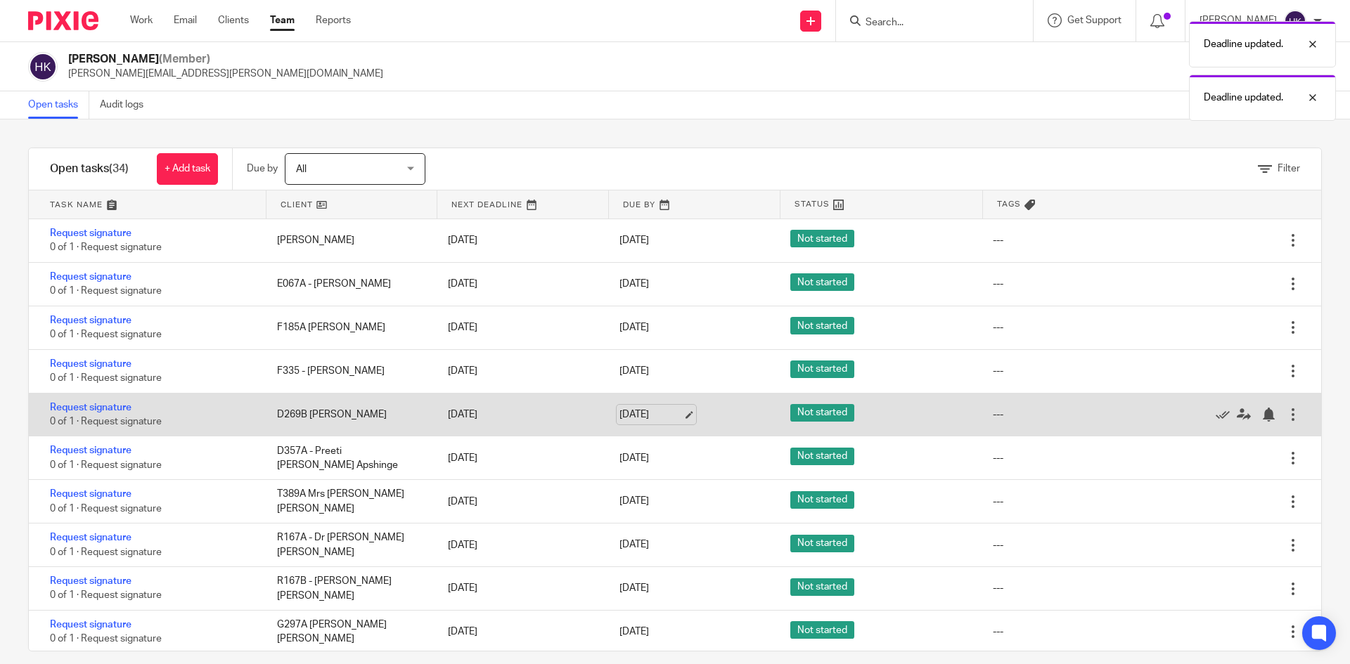
click at [638, 415] on link "29 Aug 2025" at bounding box center [650, 415] width 63 height 15
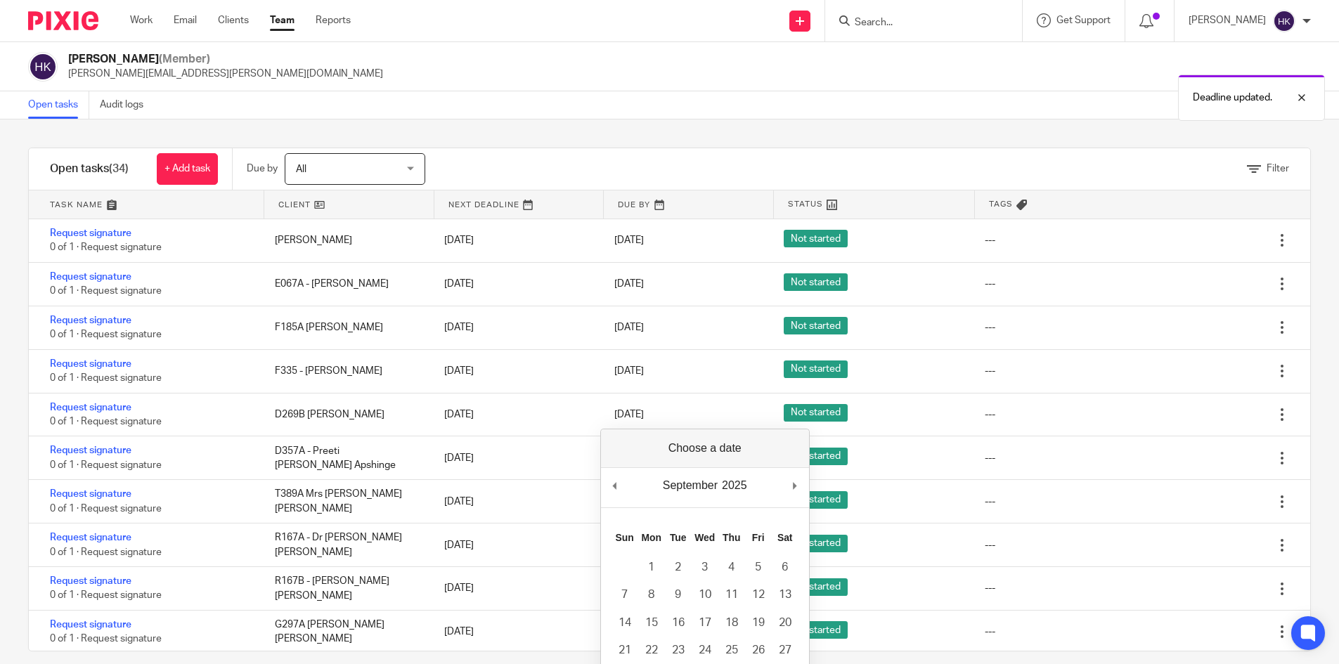
drag, startPoint x: 793, startPoint y: 482, endPoint x: 775, endPoint y: 507, distance: 31.2
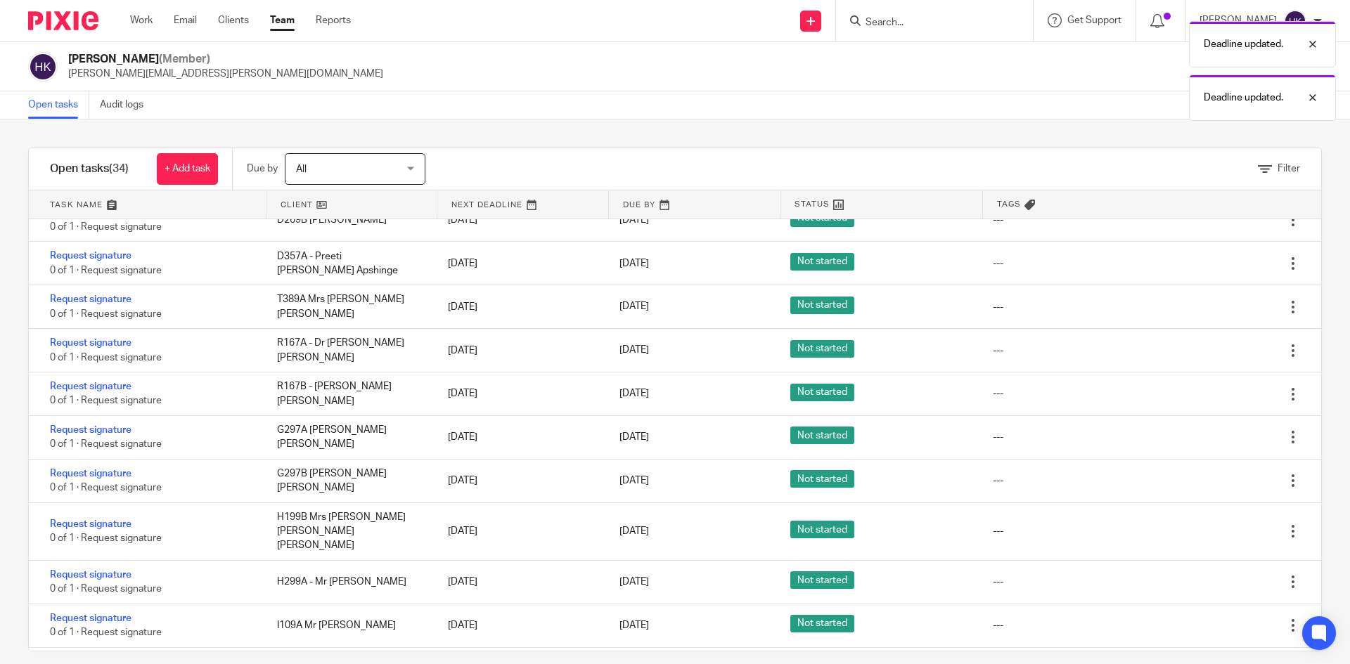
scroll to position [211, 0]
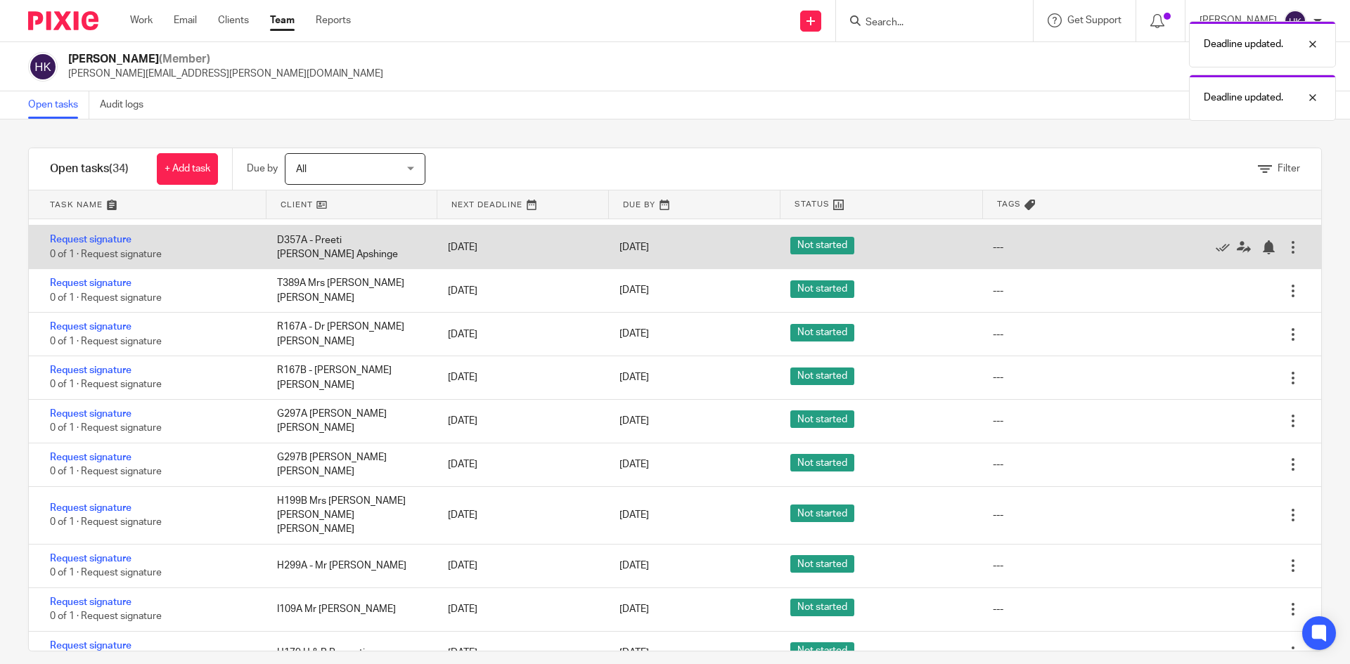
click at [629, 257] on div "29 Aug 2025" at bounding box center [690, 247] width 171 height 29
click at [635, 246] on link "29 Aug 2025" at bounding box center [650, 247] width 63 height 15
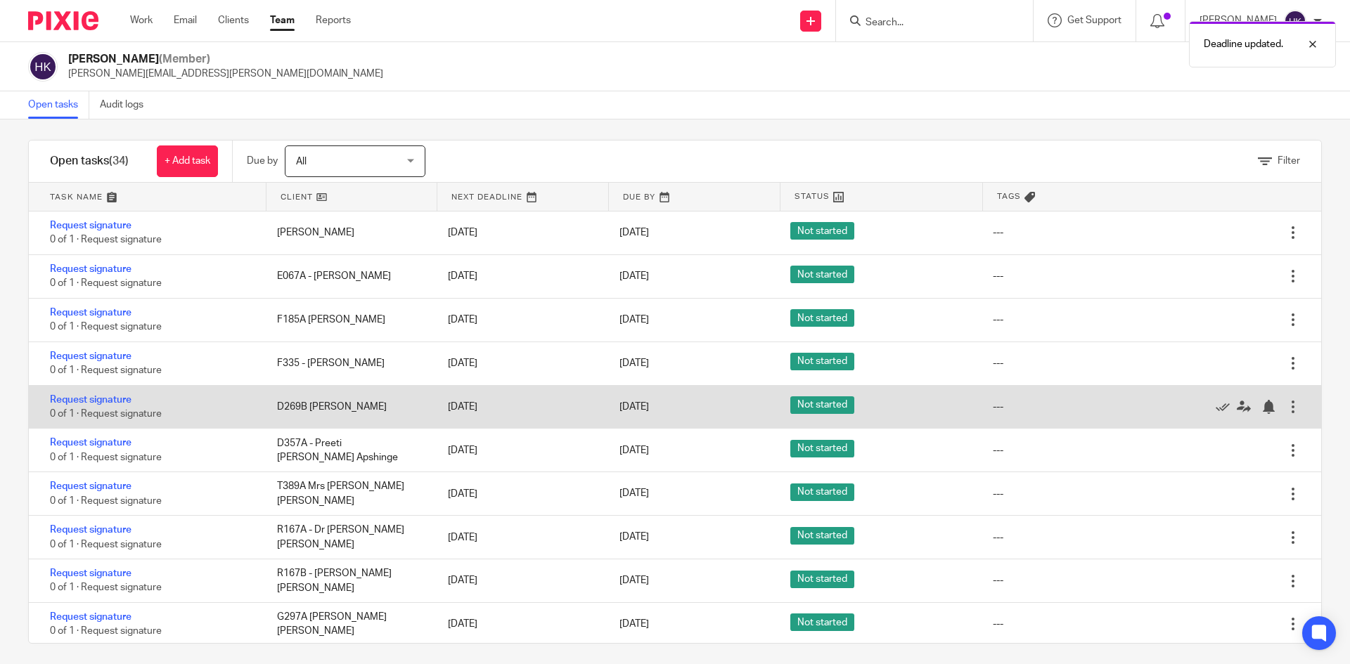
scroll to position [0, 0]
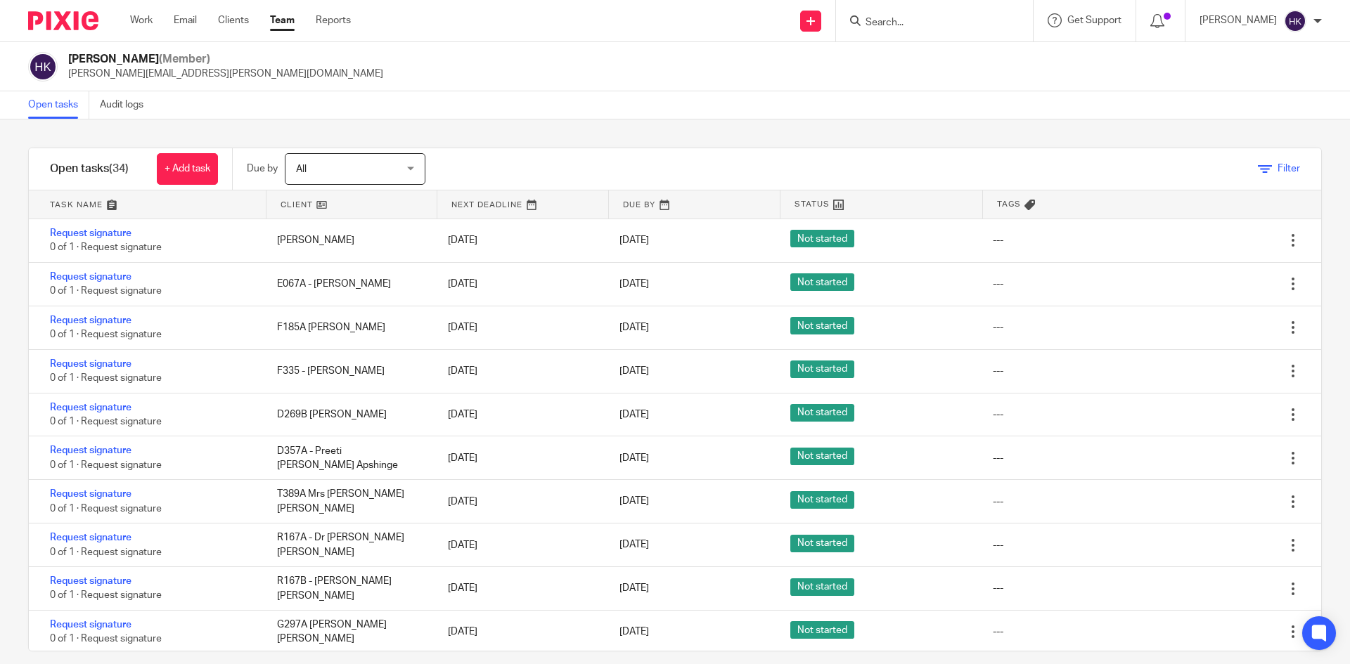
click at [1258, 173] on icon at bounding box center [1265, 169] width 14 height 14
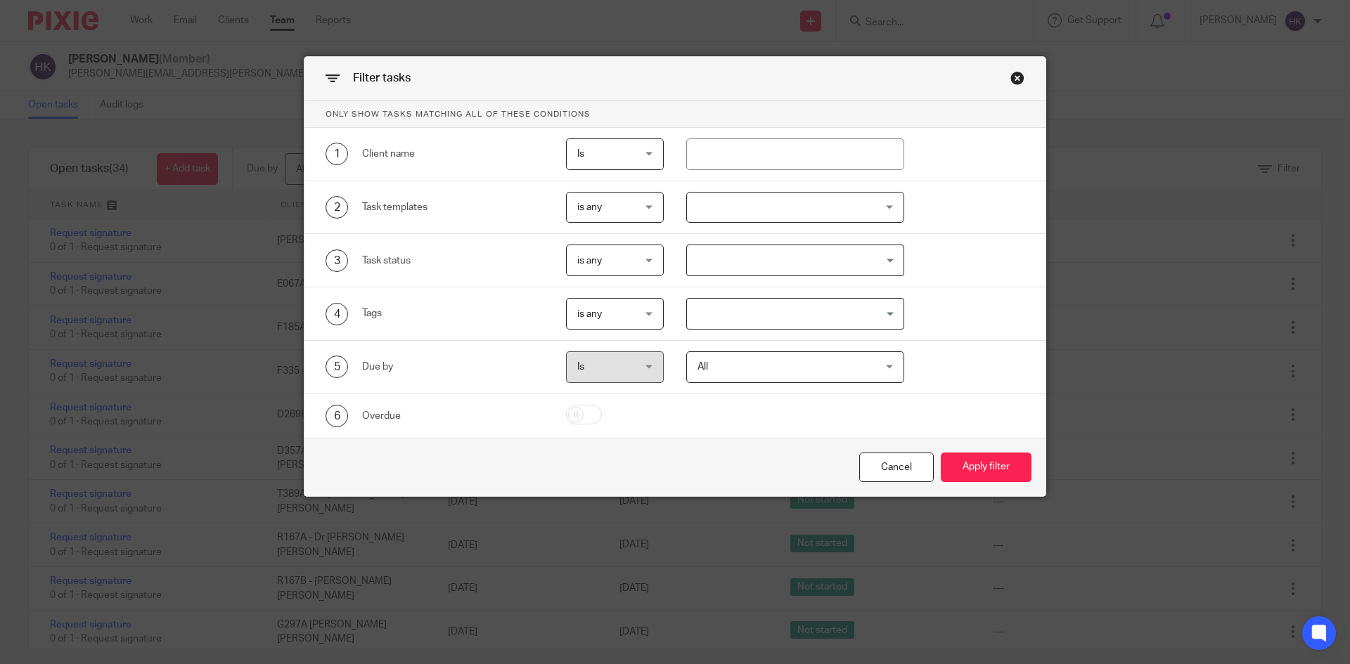
click at [1015, 76] on div "Close this dialog window" at bounding box center [1017, 78] width 14 height 14
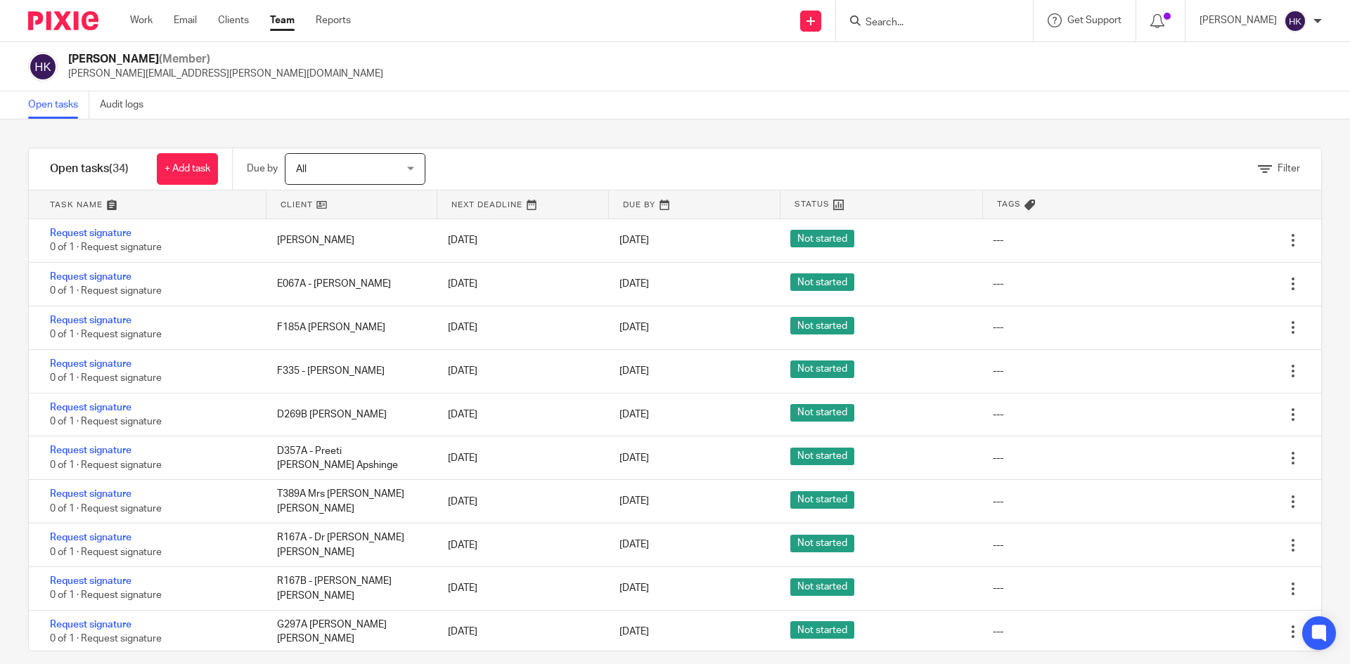
click at [84, 28] on img at bounding box center [63, 20] width 70 height 19
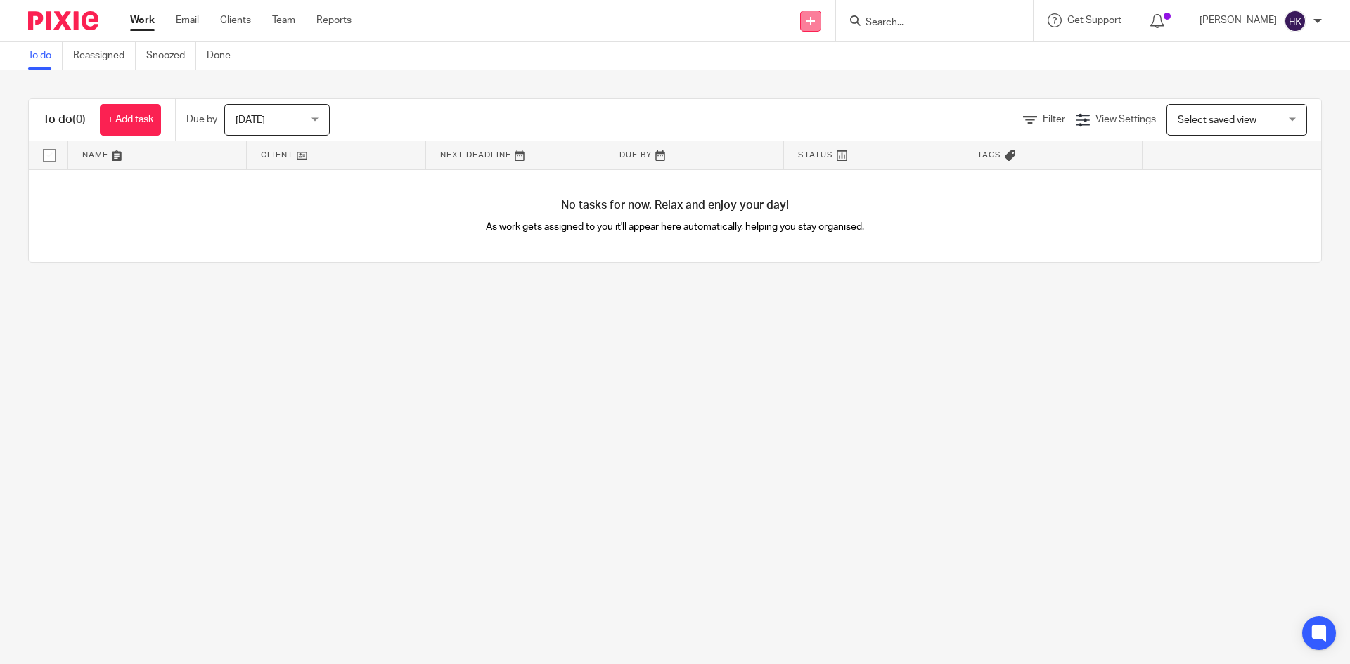
click at [820, 24] on link at bounding box center [810, 21] width 21 height 21
drag, startPoint x: 824, startPoint y: 124, endPoint x: 802, endPoint y: 77, distance: 51.9
click at [824, 124] on link "Request signature" at bounding box center [825, 127] width 98 height 20
click at [934, 22] on input "Search" at bounding box center [927, 23] width 127 height 13
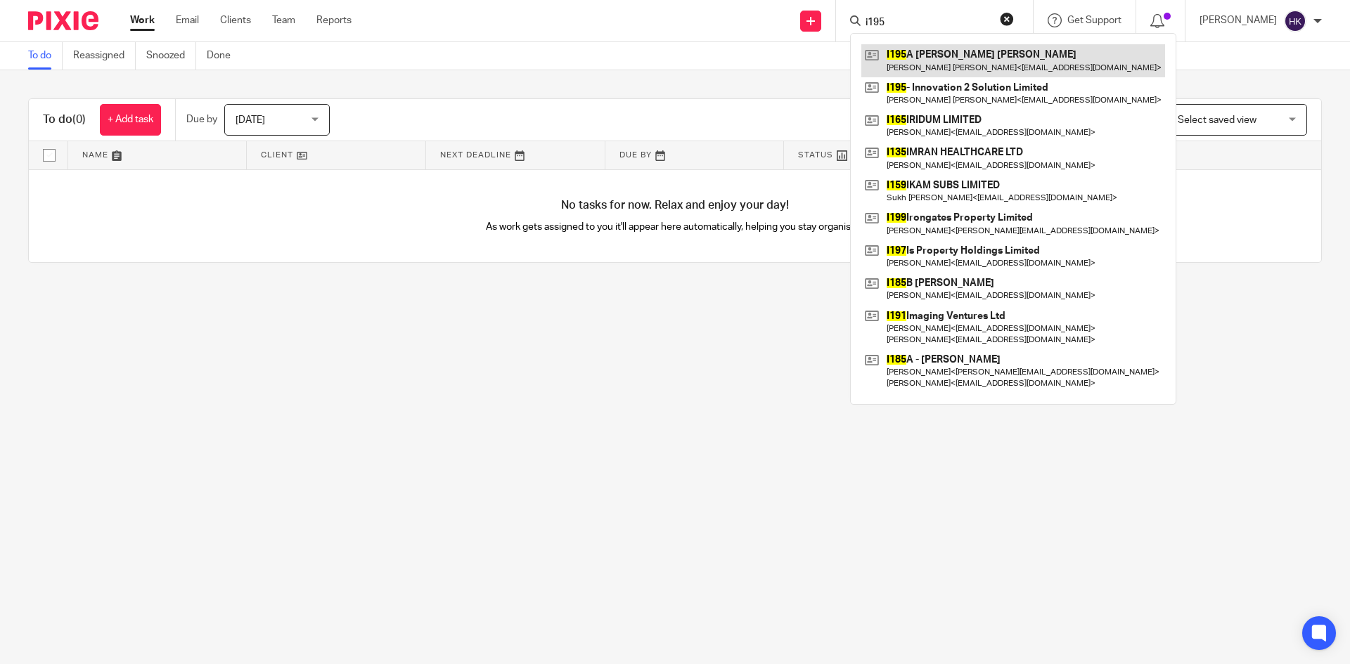
type input "i195"
click at [943, 60] on link at bounding box center [1013, 60] width 304 height 32
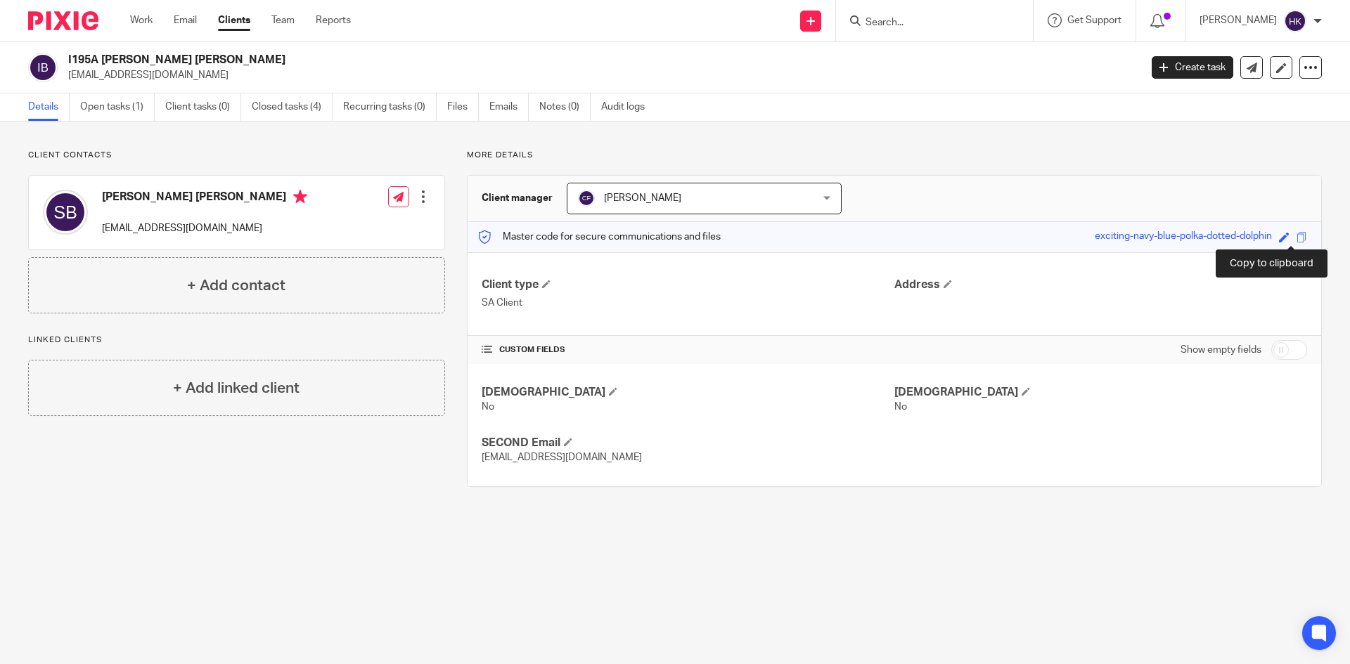
click at [1296, 238] on span at bounding box center [1301, 237] width 11 height 11
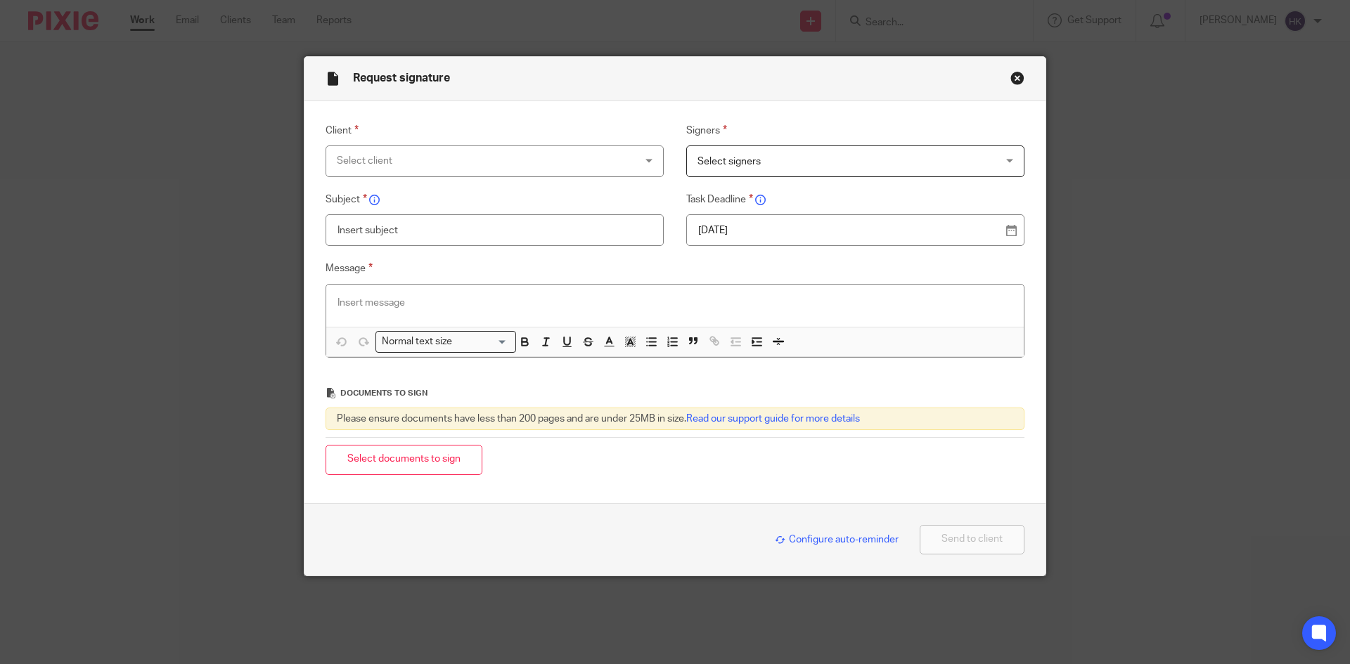
click at [349, 166] on div "Select client" at bounding box center [467, 161] width 261 height 30
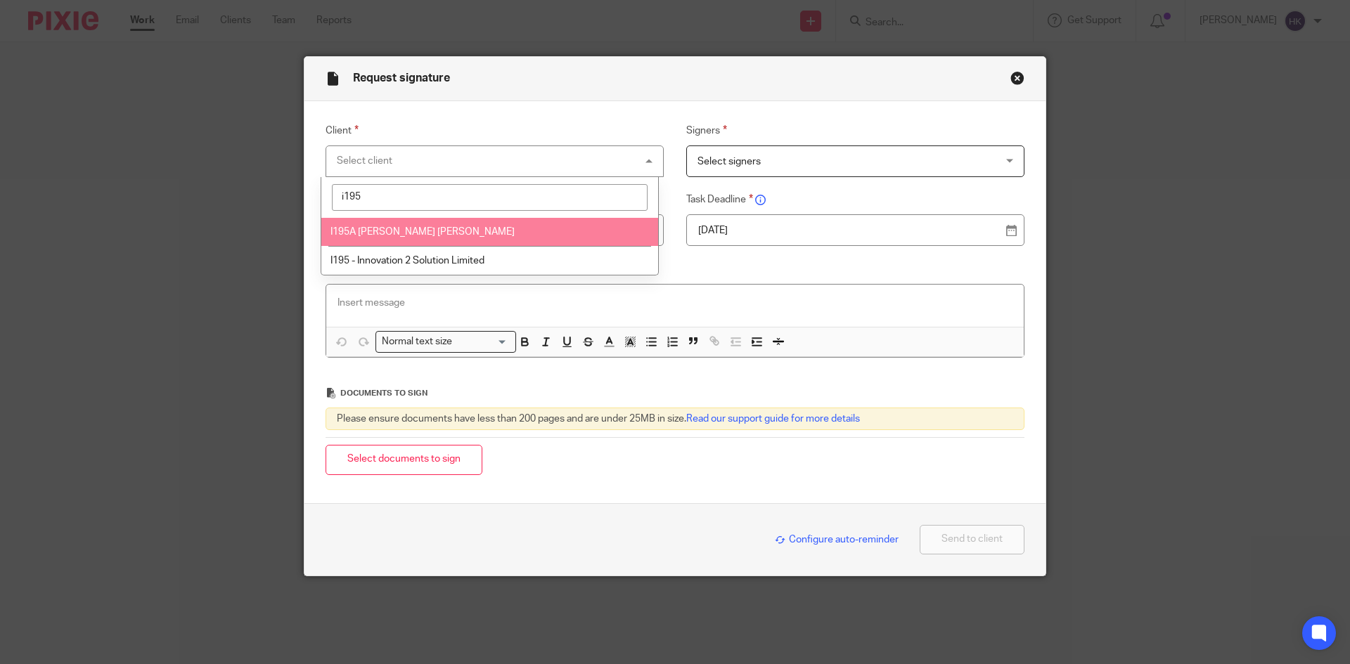
type input "i195"
click at [379, 233] on span "I195A [PERSON_NAME] [PERSON_NAME]" at bounding box center [422, 232] width 184 height 10
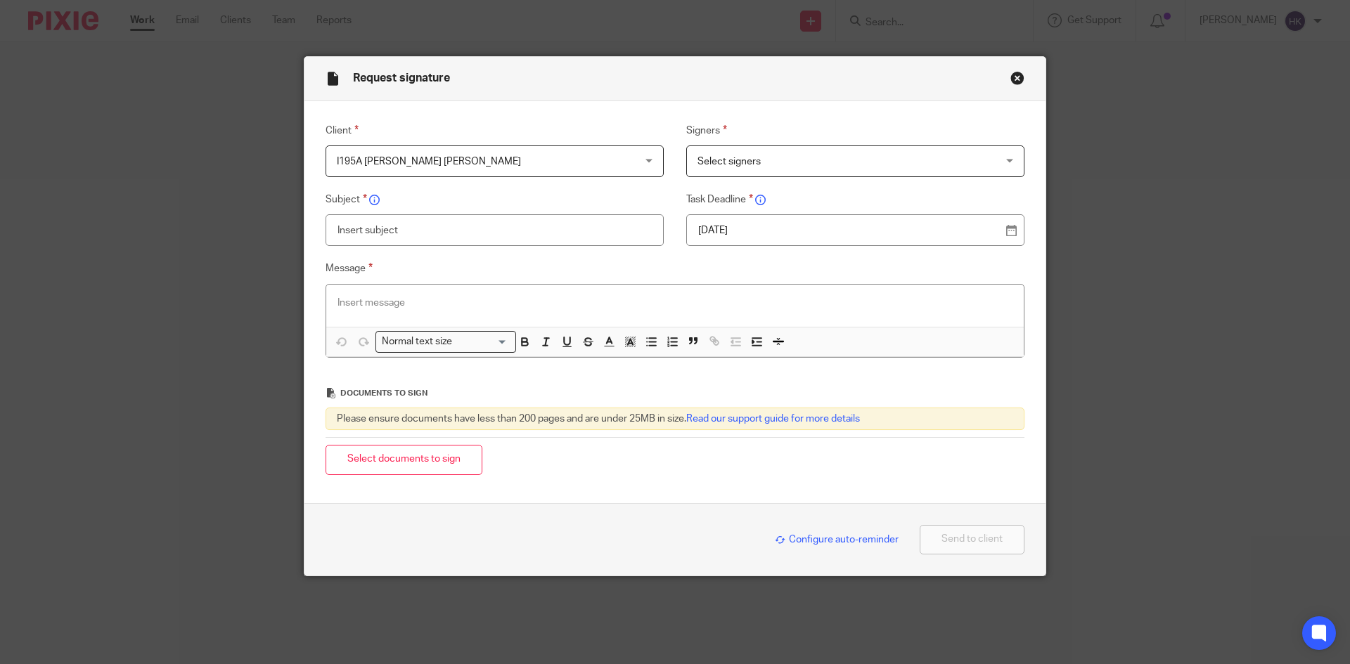
click at [743, 162] on span "Select signers" at bounding box center [728, 162] width 63 height 10
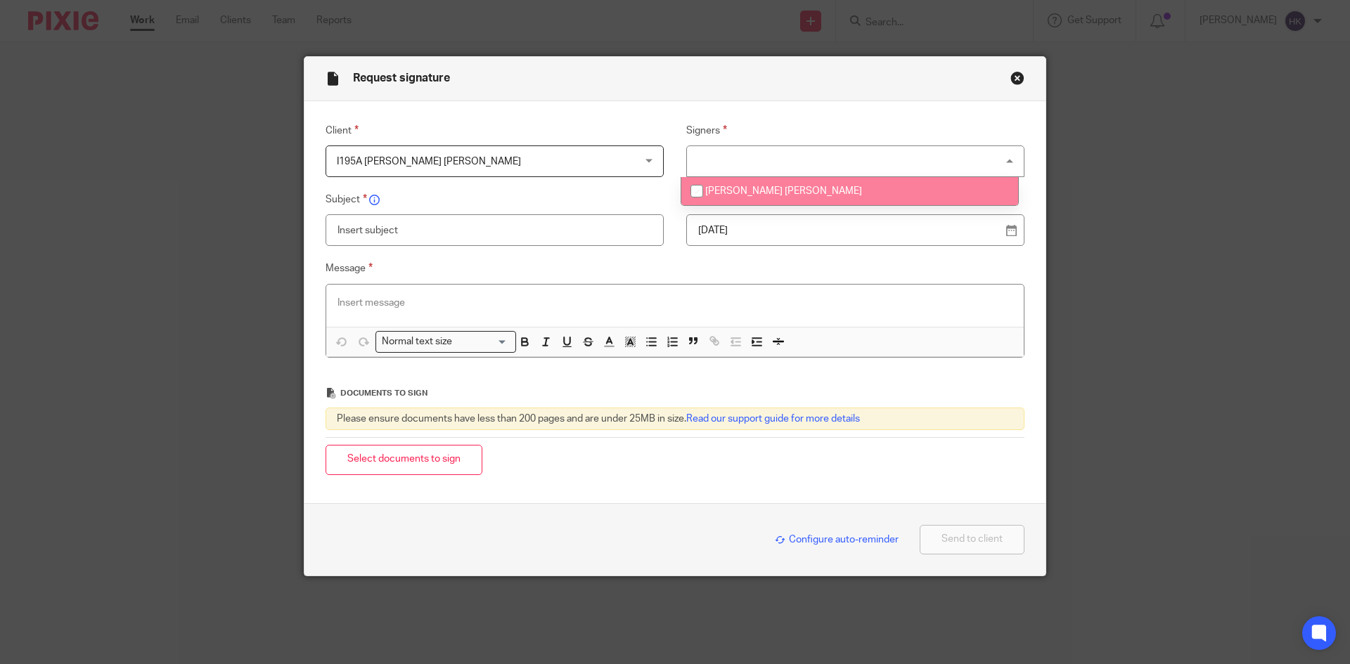
click at [751, 193] on span "[PERSON_NAME] [PERSON_NAME]" at bounding box center [783, 191] width 157 height 10
checkbox input "true"
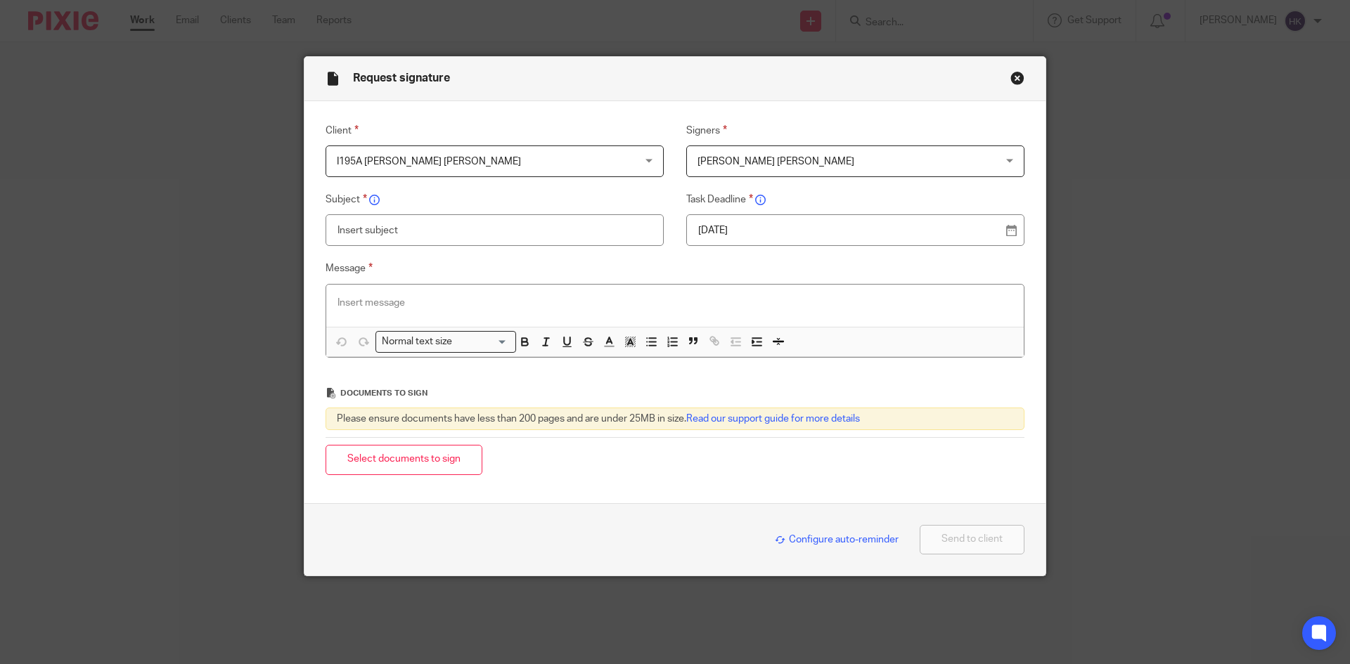
click at [754, 230] on p "[DATE]" at bounding box center [849, 231] width 303 height 14
click at [450, 235] on input "text" at bounding box center [494, 230] width 338 height 32
type input "I195A - Personal Tax Return Pack"
click at [360, 299] on p at bounding box center [674, 303] width 675 height 14
click at [348, 295] on div at bounding box center [674, 306] width 697 height 42
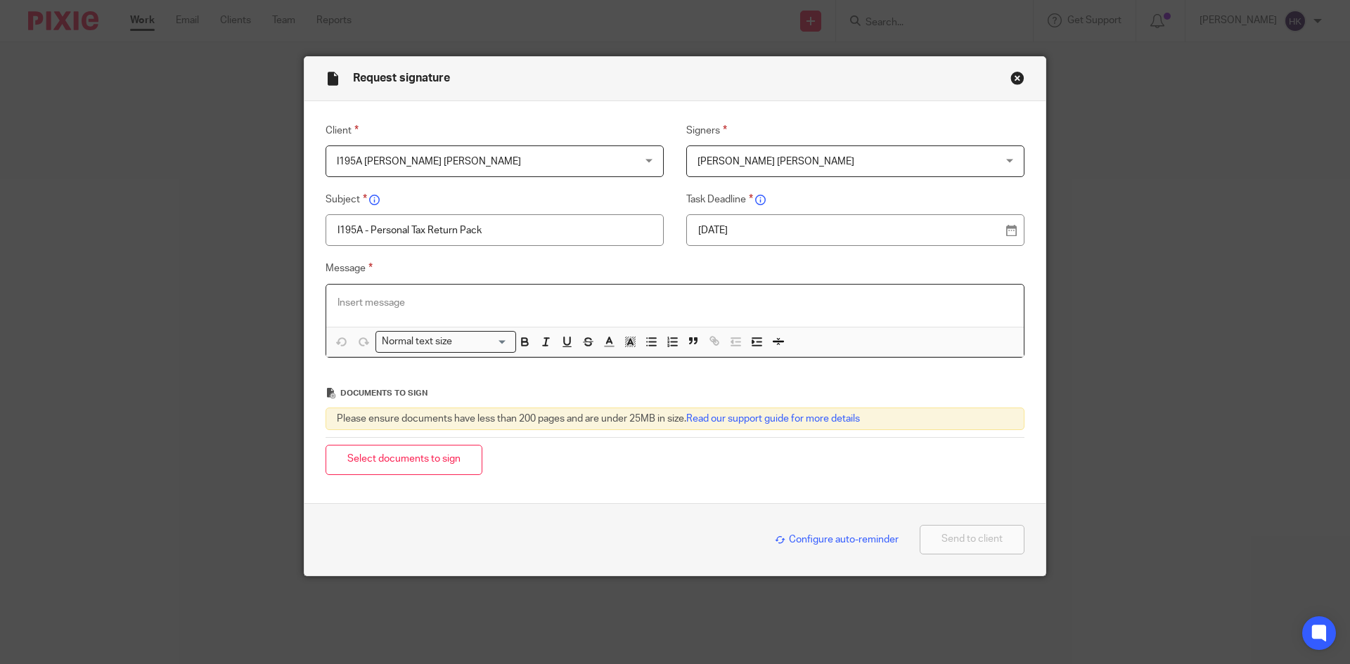
paste div
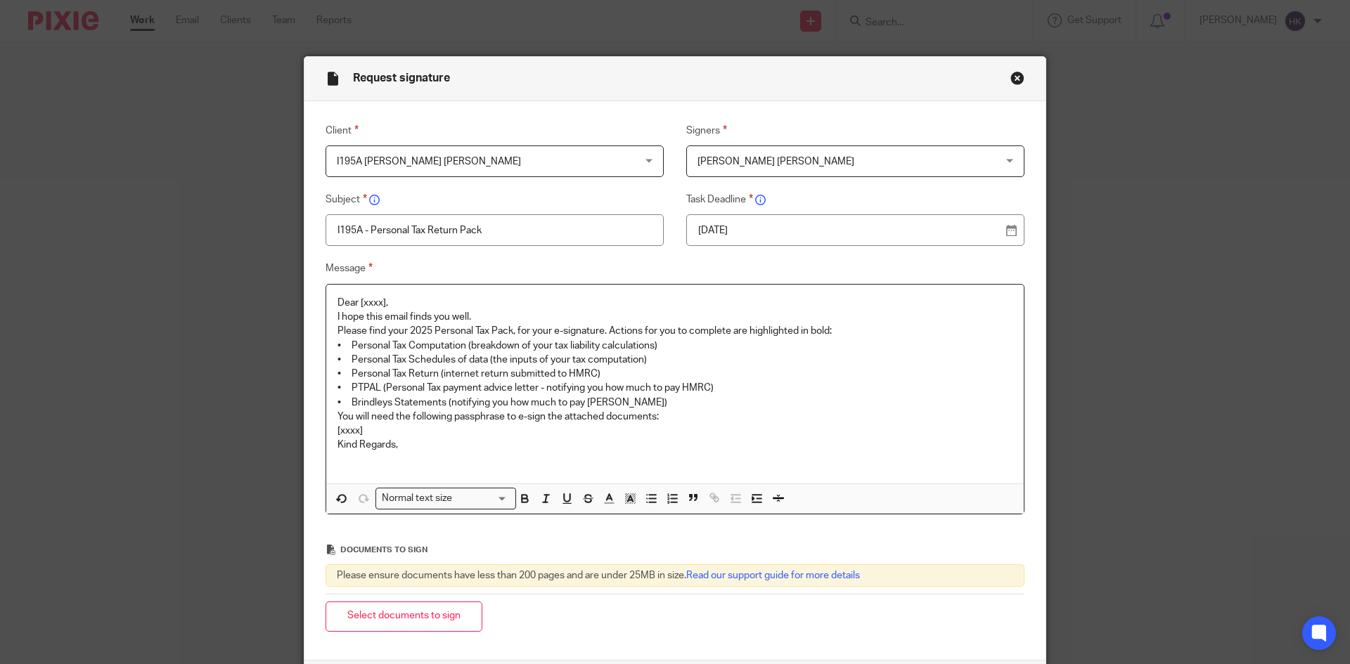
click at [417, 305] on p "Dear [xxxx]," at bounding box center [674, 303] width 675 height 14
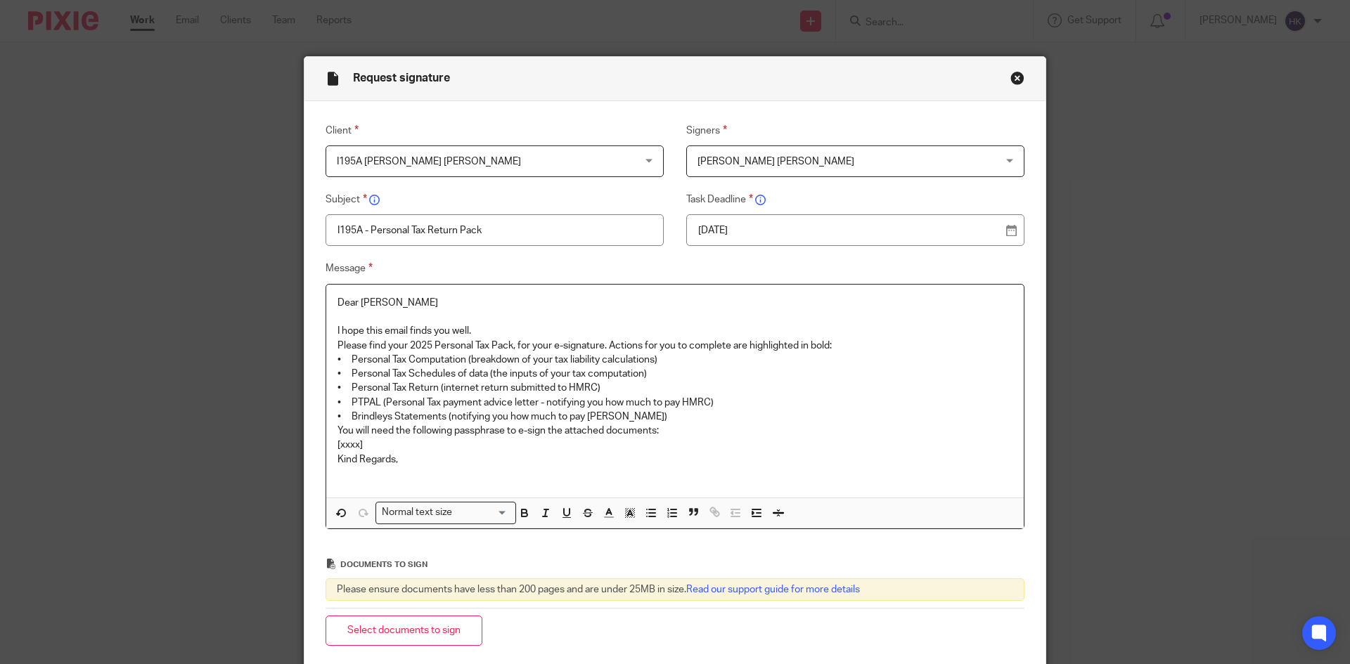
click at [496, 330] on p "I hope this email finds you well." at bounding box center [674, 331] width 675 height 14
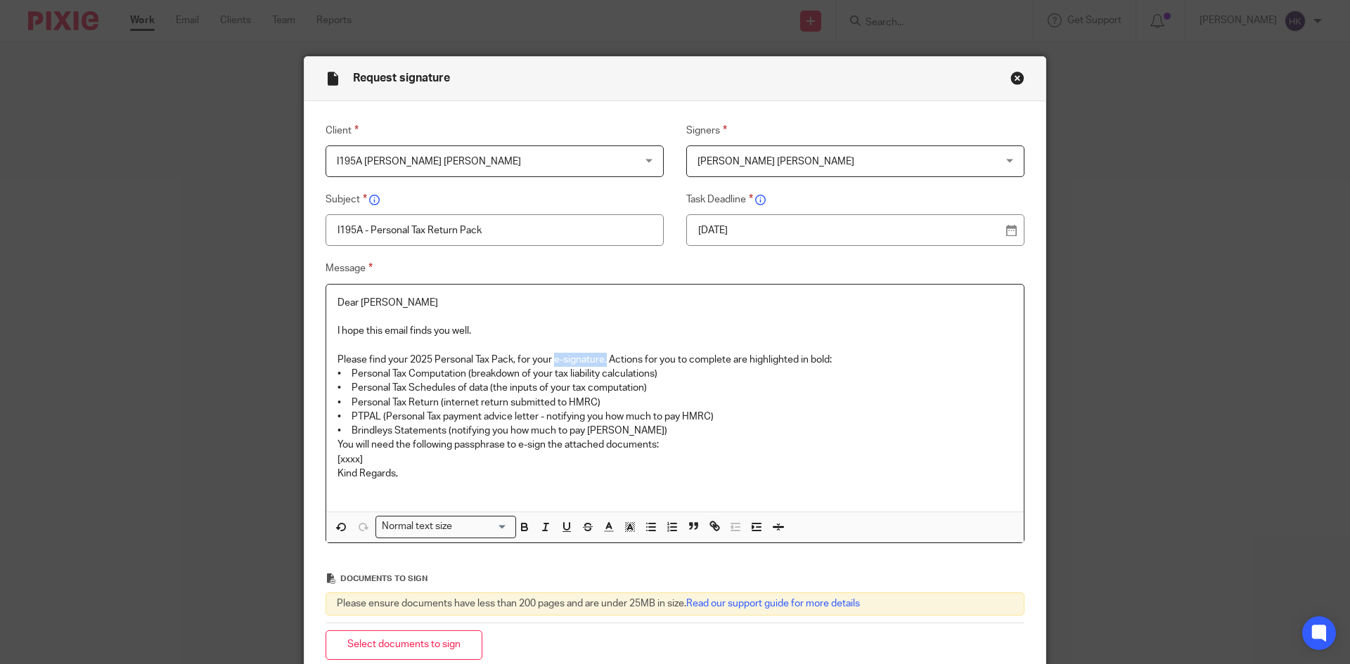
drag, startPoint x: 552, startPoint y: 357, endPoint x: 602, endPoint y: 356, distance: 50.6
click at [602, 356] on p "Please find your 2025 Personal Tax Pack, for your e-signature. Actions for you …" at bounding box center [674, 360] width 675 height 14
click at [865, 362] on p "Please find your 2025 Personal Tax Pack, for your e-signature. Actions for you …" at bounding box center [674, 360] width 675 height 14
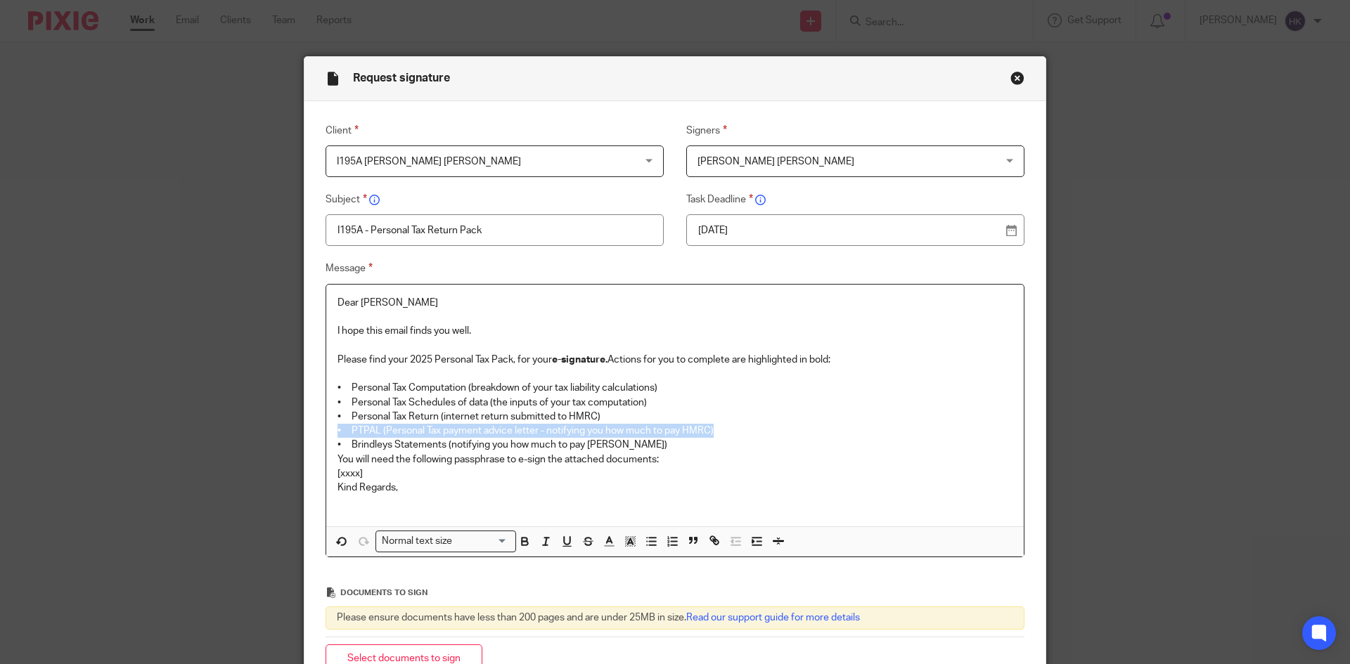
drag, startPoint x: 331, startPoint y: 425, endPoint x: 726, endPoint y: 429, distance: 395.1
click at [726, 429] on div "Dear Simon I hope this email finds you well. Please find your 2025 Personal Tax…" at bounding box center [674, 406] width 697 height 242
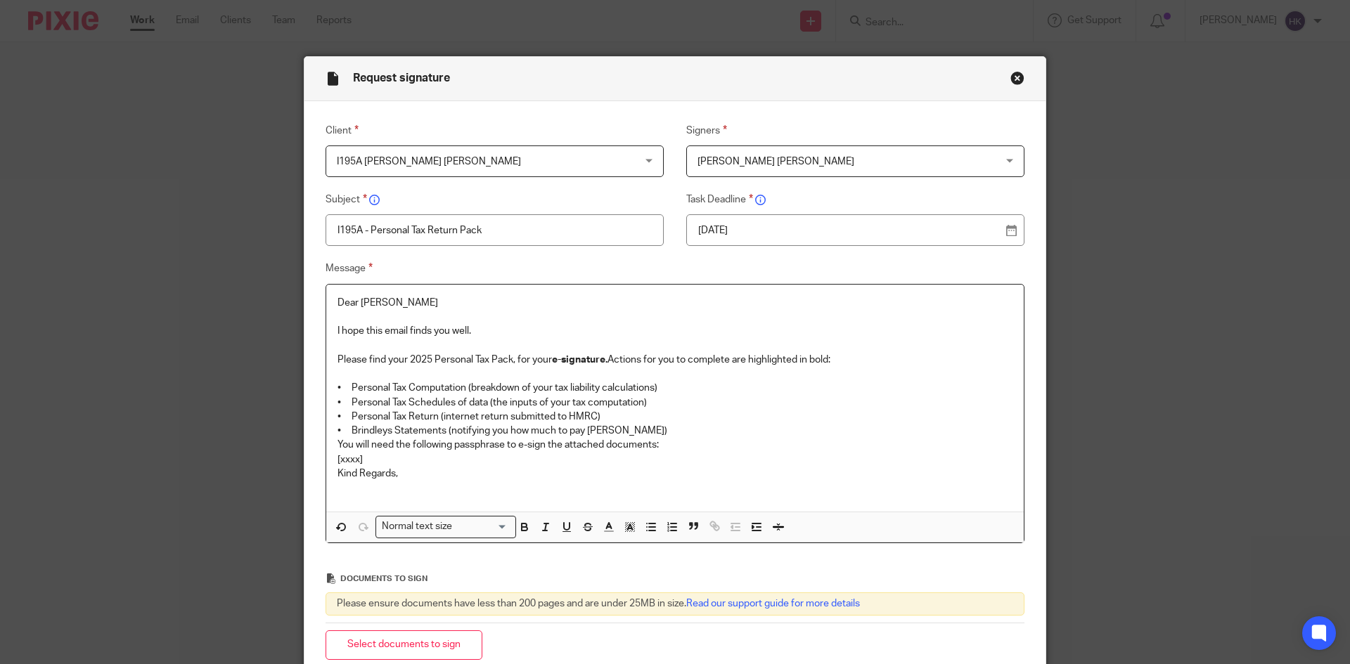
click at [652, 429] on p "• Brindleys Statements (notifying you how much to pay Brindleys)" at bounding box center [674, 431] width 675 height 14
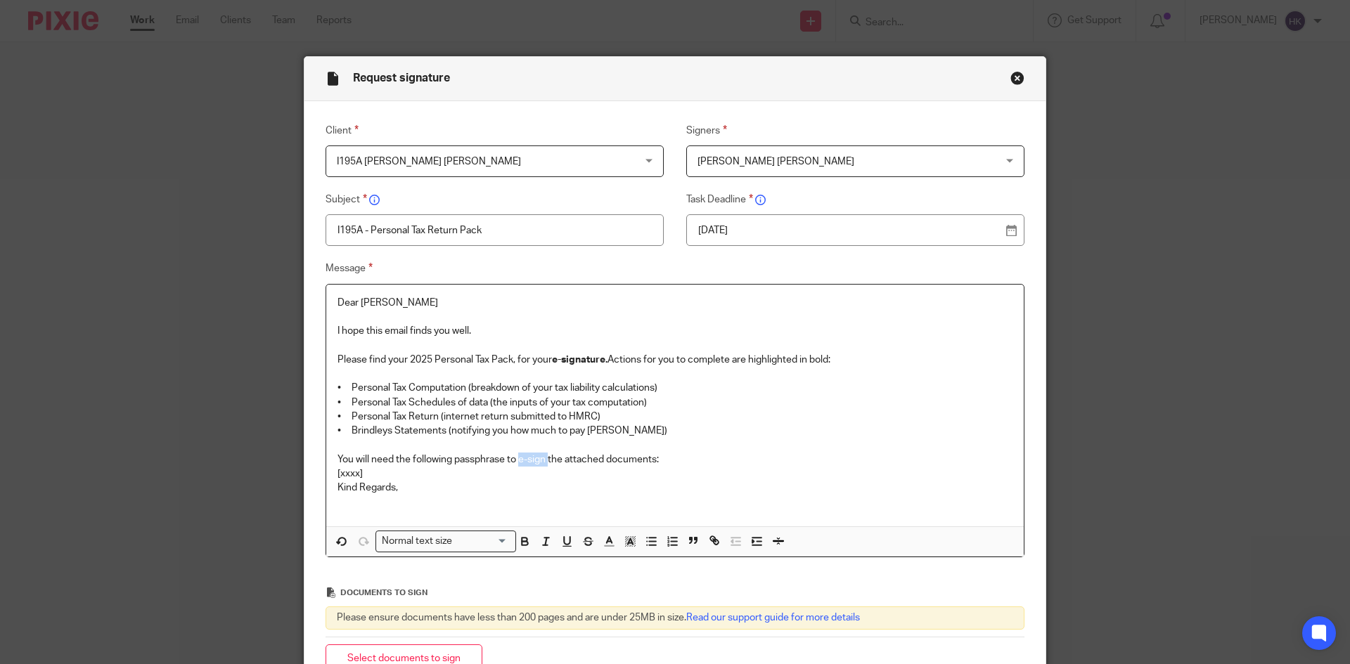
drag, startPoint x: 517, startPoint y: 457, endPoint x: 538, endPoint y: 464, distance: 22.2
click at [543, 462] on p "You will need the following passphrase to e-sign the attached documents:" at bounding box center [674, 460] width 675 height 14
drag, startPoint x: 674, startPoint y: 458, endPoint x: 652, endPoint y: 458, distance: 21.8
click at [673, 458] on p "You will need the following passphrase to e-sign the attached documents:" at bounding box center [674, 460] width 675 height 14
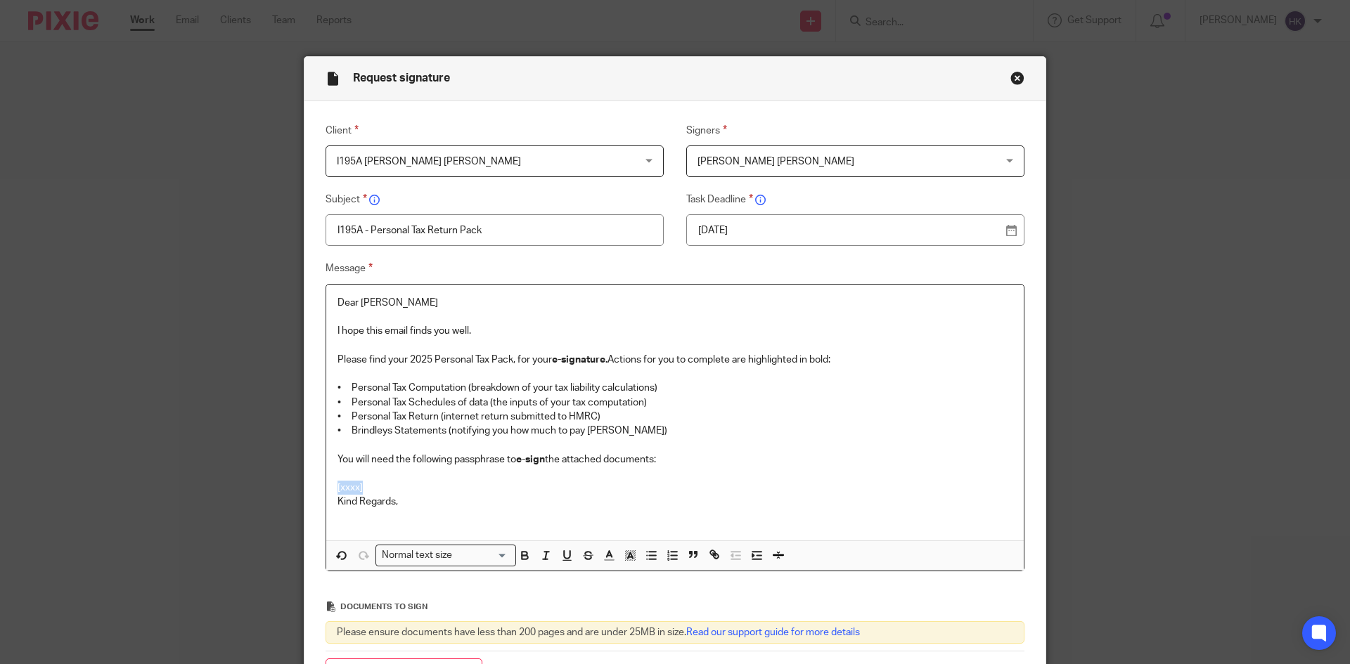
drag, startPoint x: 368, startPoint y: 487, endPoint x: 330, endPoint y: 485, distance: 38.0
click at [330, 485] on div "Dear Simon I hope this email finds you well. Please find your 2025 Personal Tax…" at bounding box center [674, 413] width 697 height 256
drag, startPoint x: 522, startPoint y: 485, endPoint x: 325, endPoint y: 484, distance: 196.8
click at [326, 484] on div "Dear Simon I hope this email finds you well. Please find your 2025 Personal Tax…" at bounding box center [674, 413] width 697 height 256
click at [428, 555] on div "Normal text size" at bounding box center [442, 554] width 133 height 18
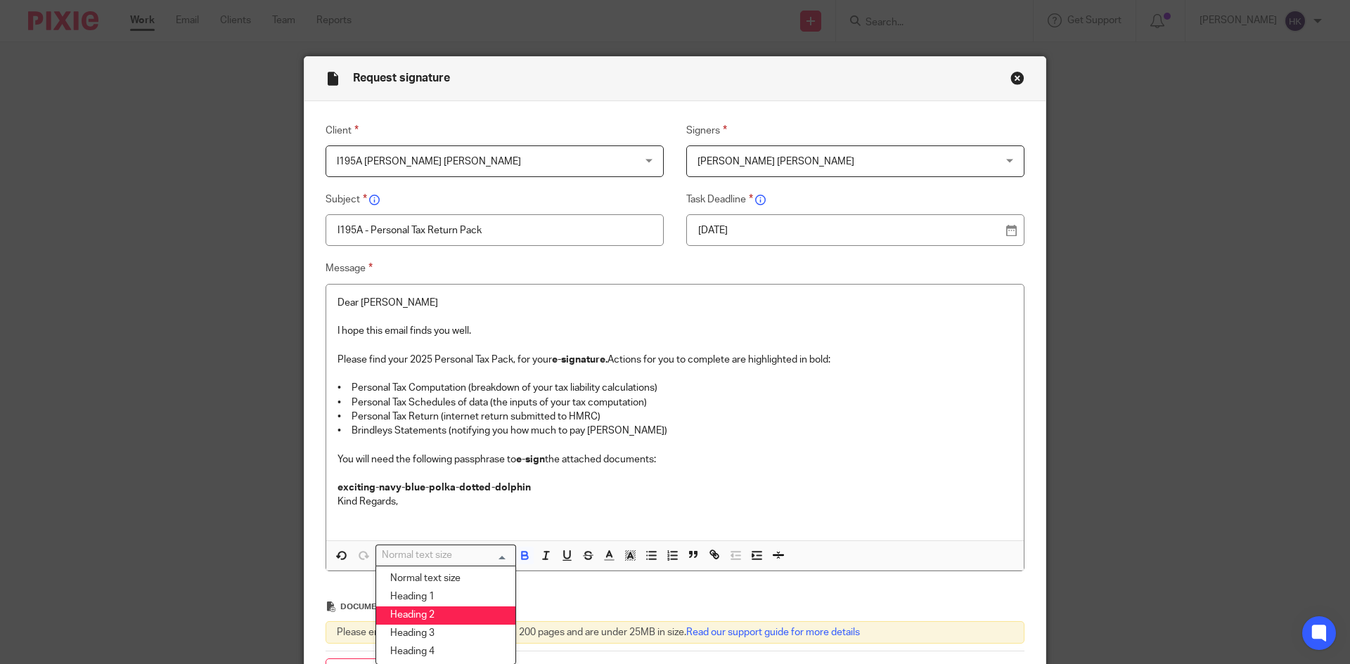
click at [439, 619] on li "Heading 2" at bounding box center [445, 616] width 139 height 18
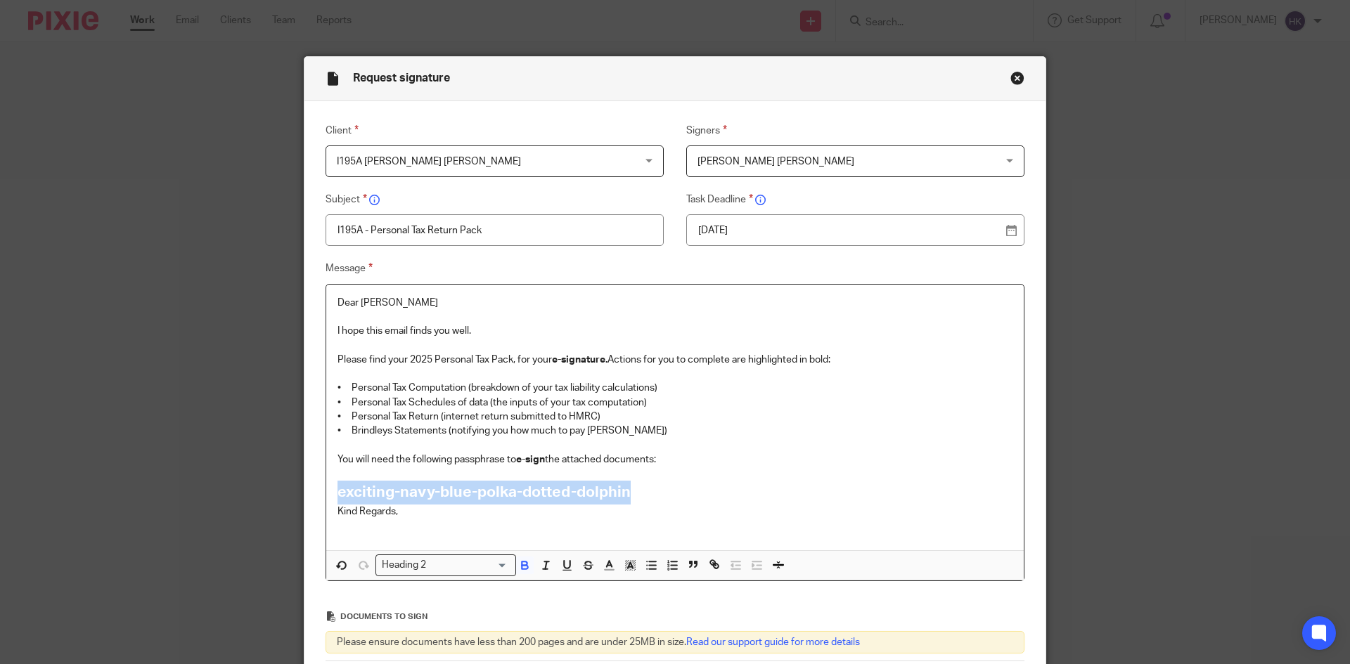
click at [652, 497] on h2 "exciting-navy-blue-polka-dotted-dolphin" at bounding box center [674, 493] width 675 height 24
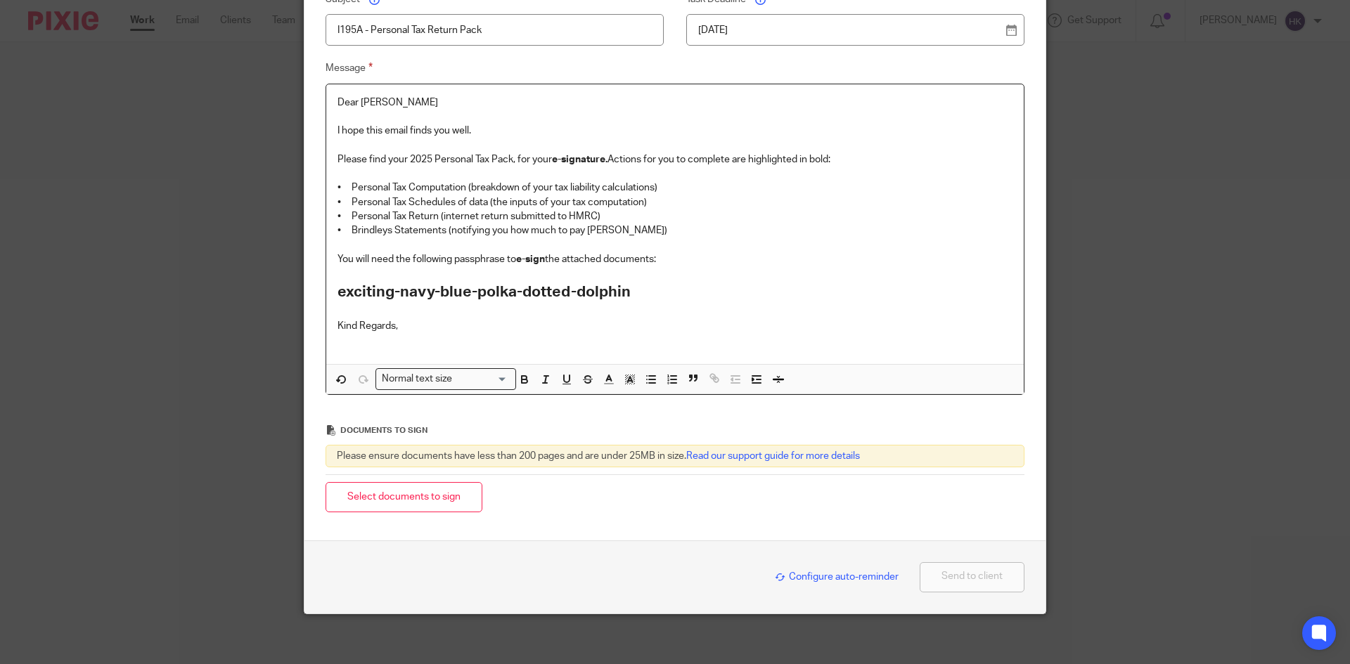
scroll to position [207, 0]
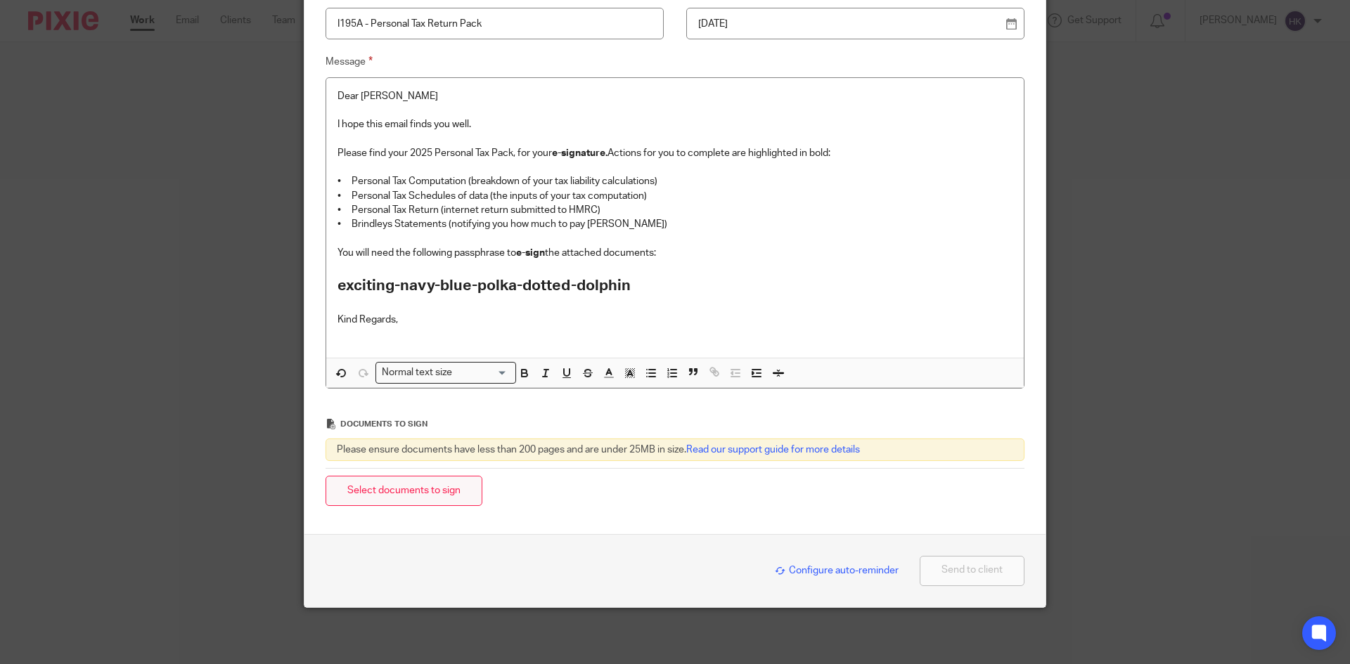
click at [415, 494] on button "Select documents to sign" at bounding box center [403, 491] width 157 height 30
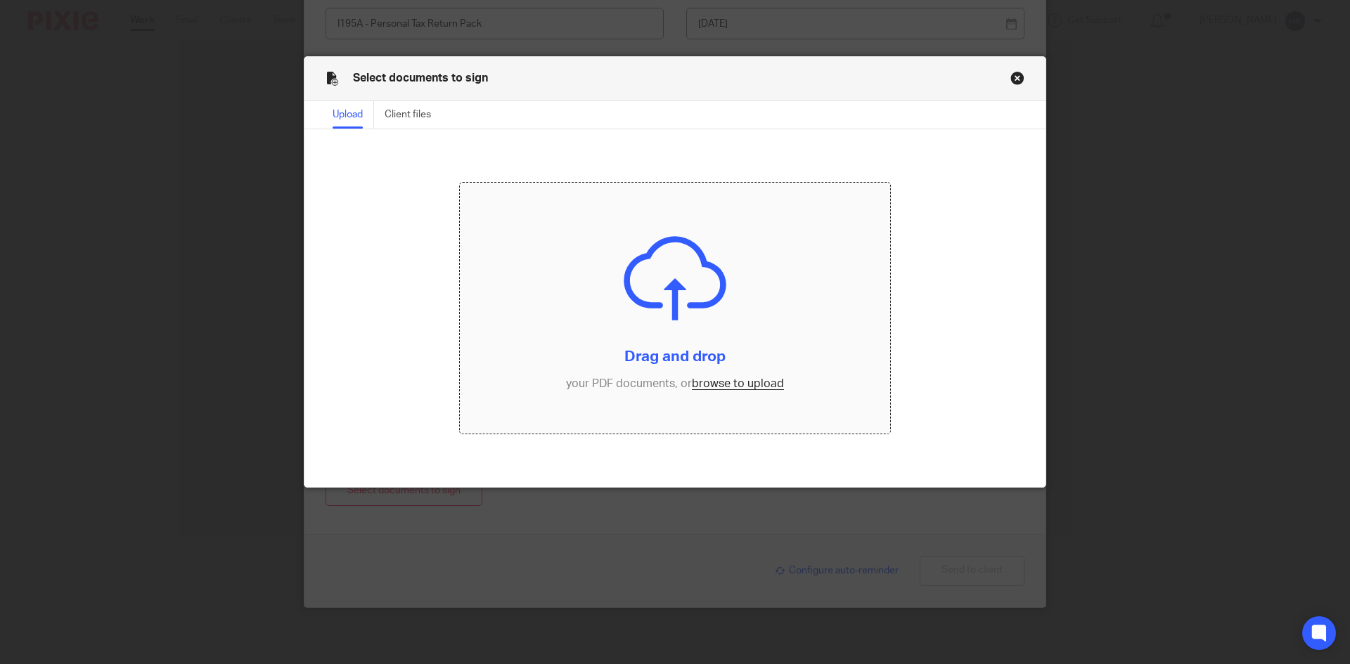
click at [727, 375] on input "file" at bounding box center [675, 309] width 431 height 252
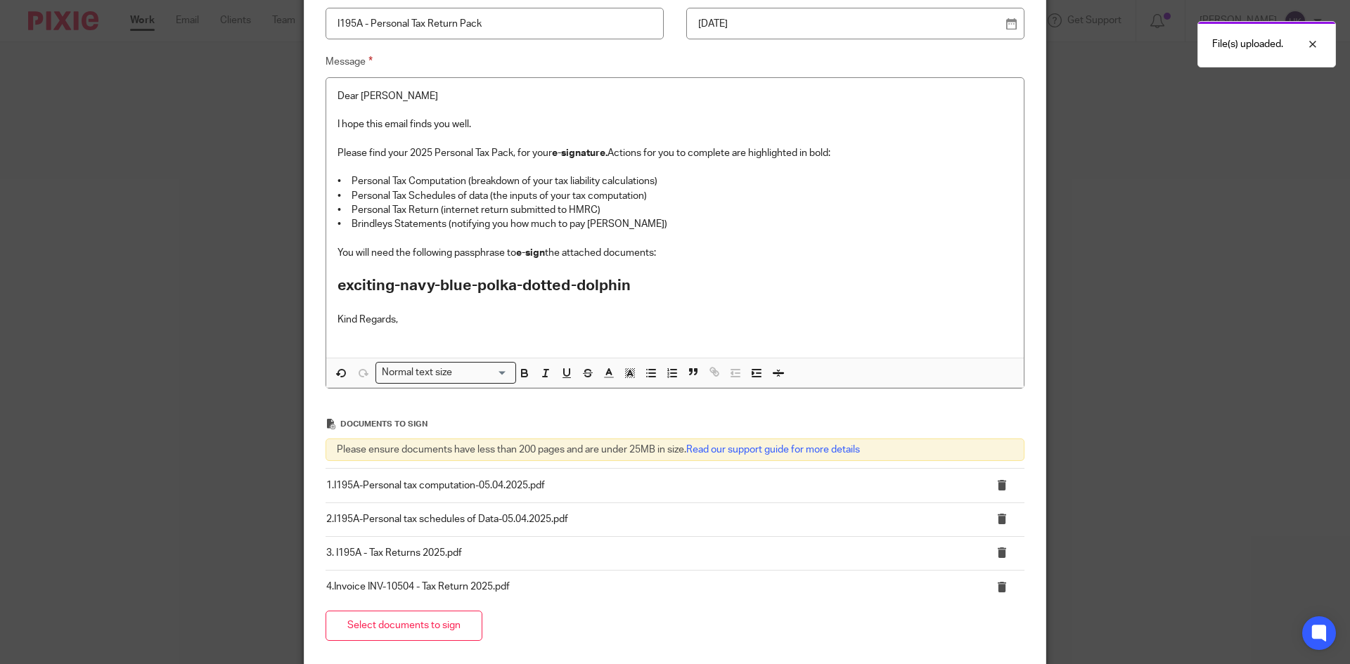
scroll to position [277, 0]
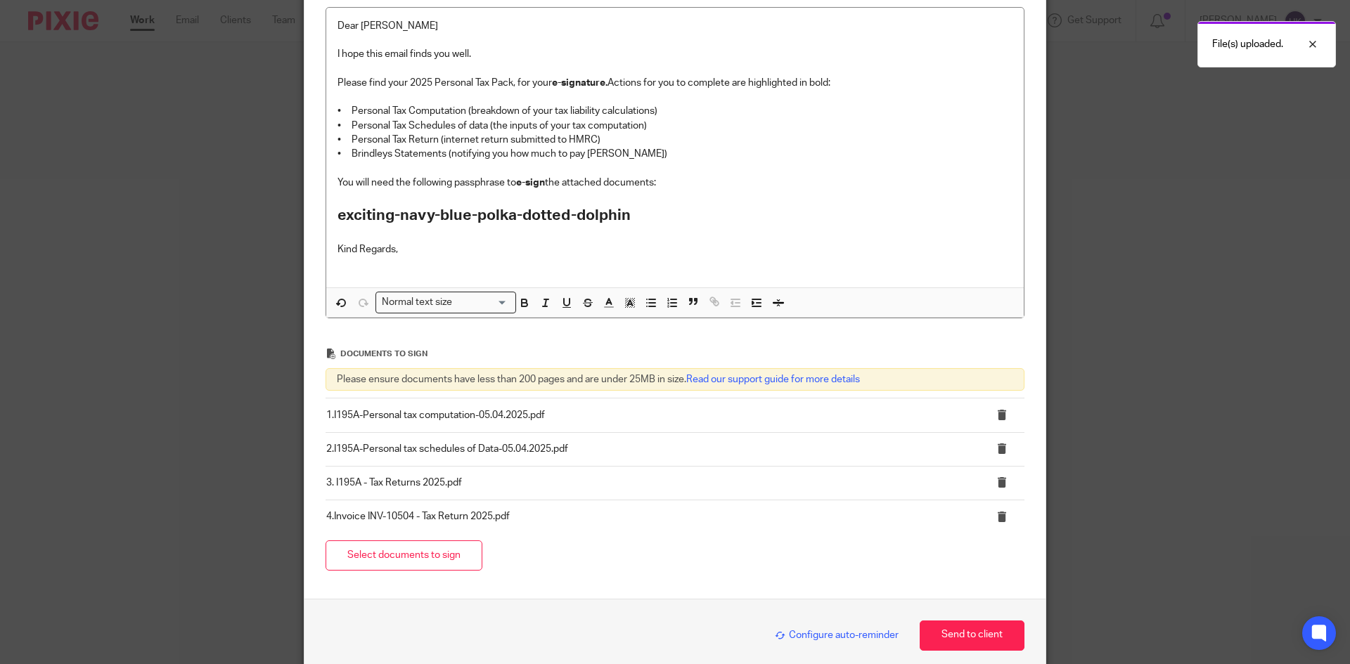
click at [820, 632] on span "Configure auto-reminder" at bounding box center [837, 636] width 124 height 10
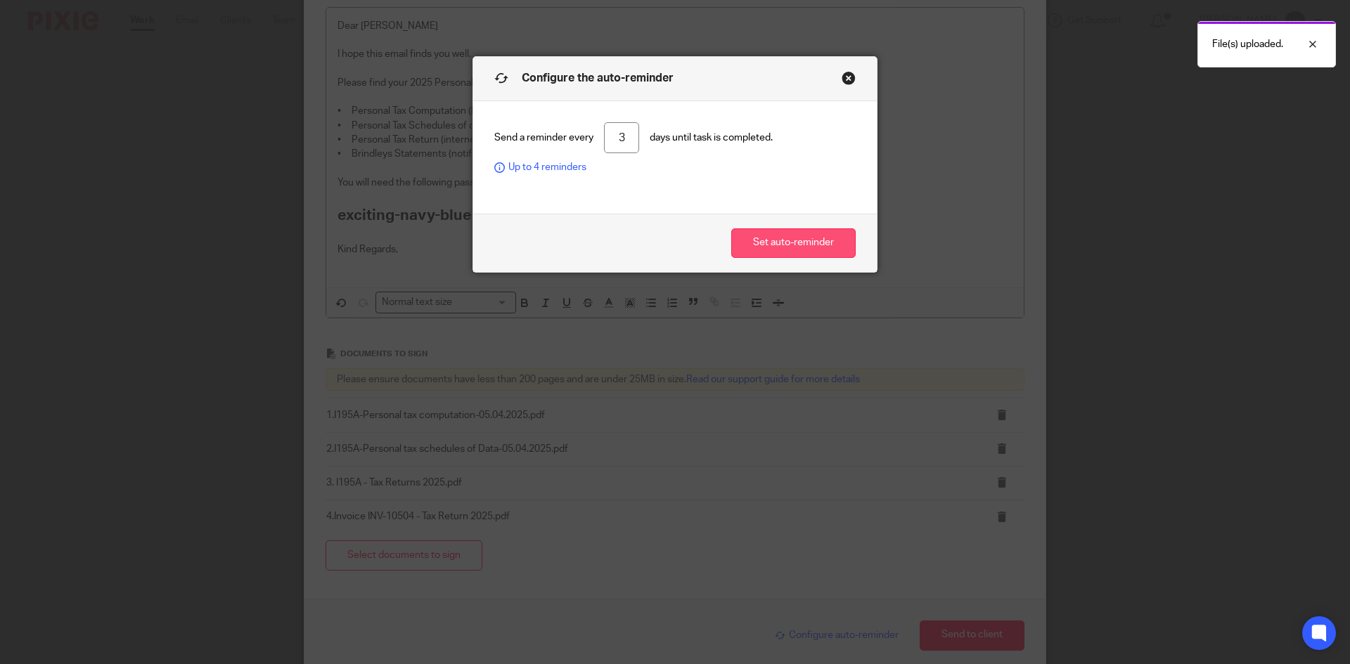
click at [775, 238] on button "Set auto-reminder" at bounding box center [793, 243] width 124 height 30
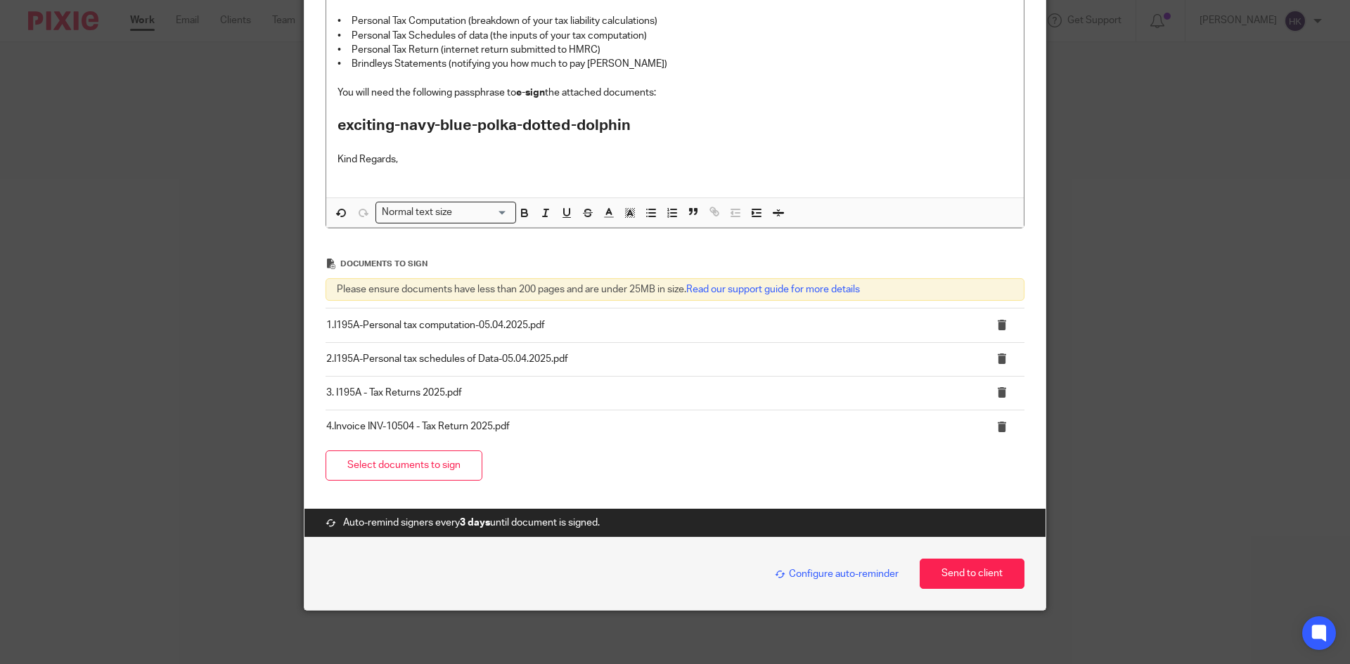
scroll to position [370, 0]
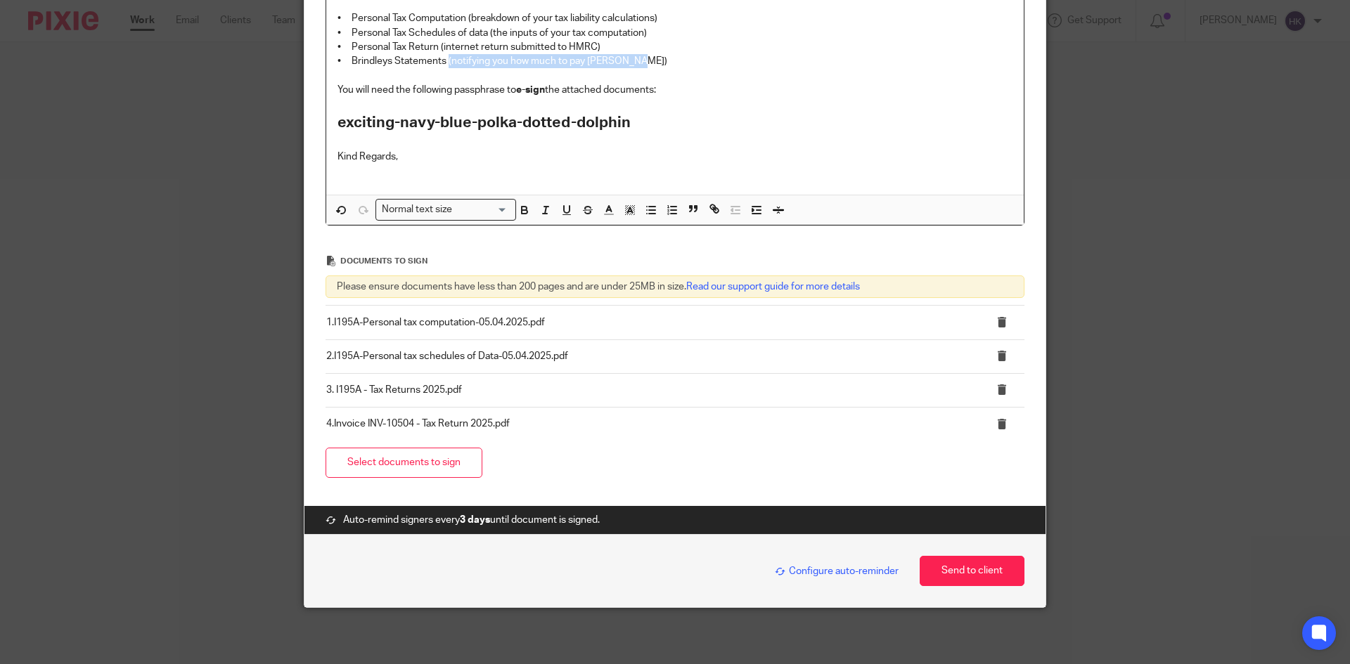
drag, startPoint x: 444, startPoint y: 57, endPoint x: 644, endPoint y: 60, distance: 199.7
click at [644, 60] on p "• Brindleys Statements (notifying you how much to pay Brindleys)" at bounding box center [674, 61] width 675 height 14
drag, startPoint x: 952, startPoint y: 574, endPoint x: 897, endPoint y: 571, distance: 55.6
click at [952, 574] on button "Send to client" at bounding box center [971, 571] width 105 height 30
